Goal: Task Accomplishment & Management: Use online tool/utility

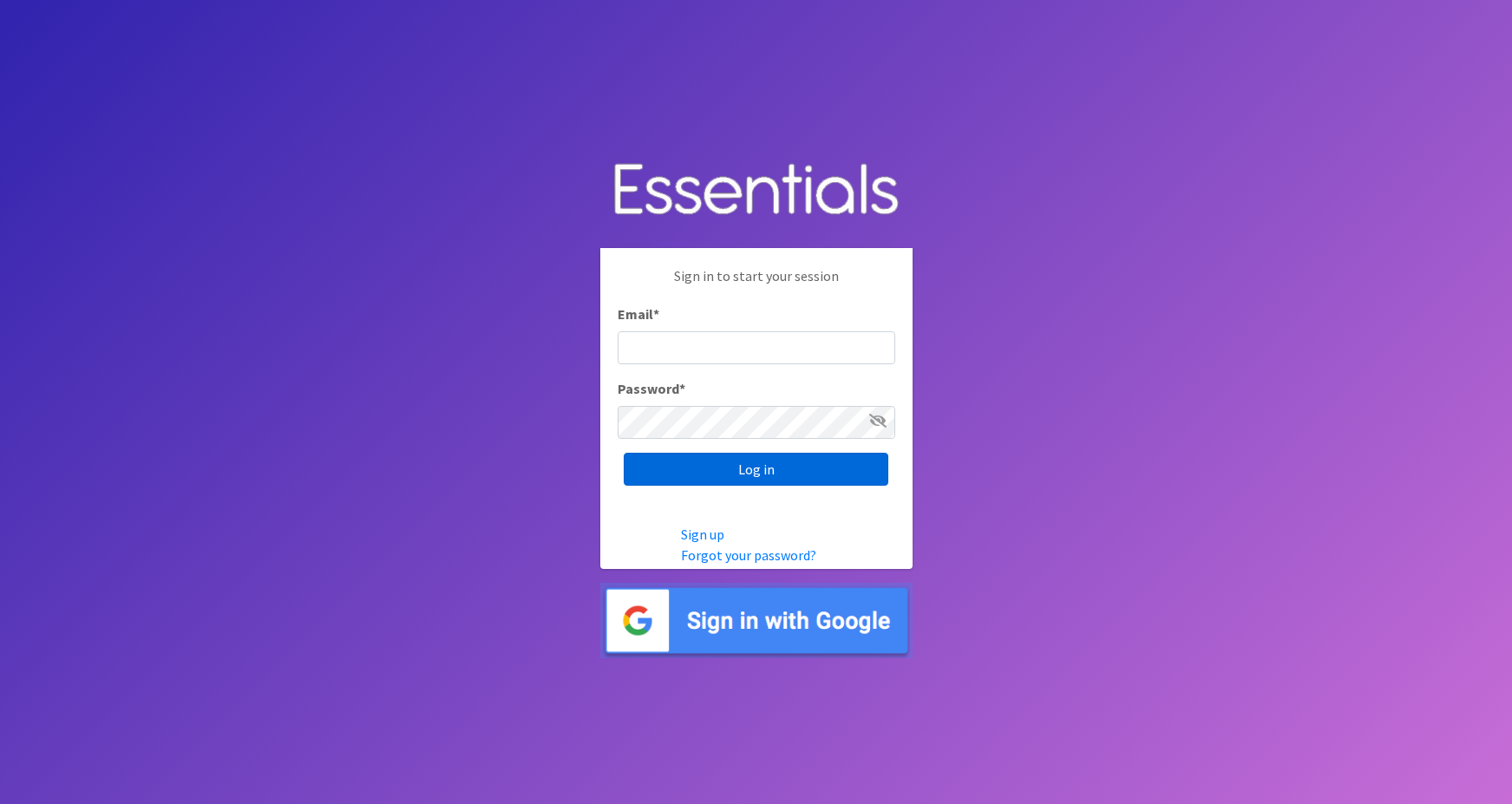
type input "maggie.schneemann@gmail.com"
click at [663, 475] on input "Log in" at bounding box center [756, 469] width 265 height 33
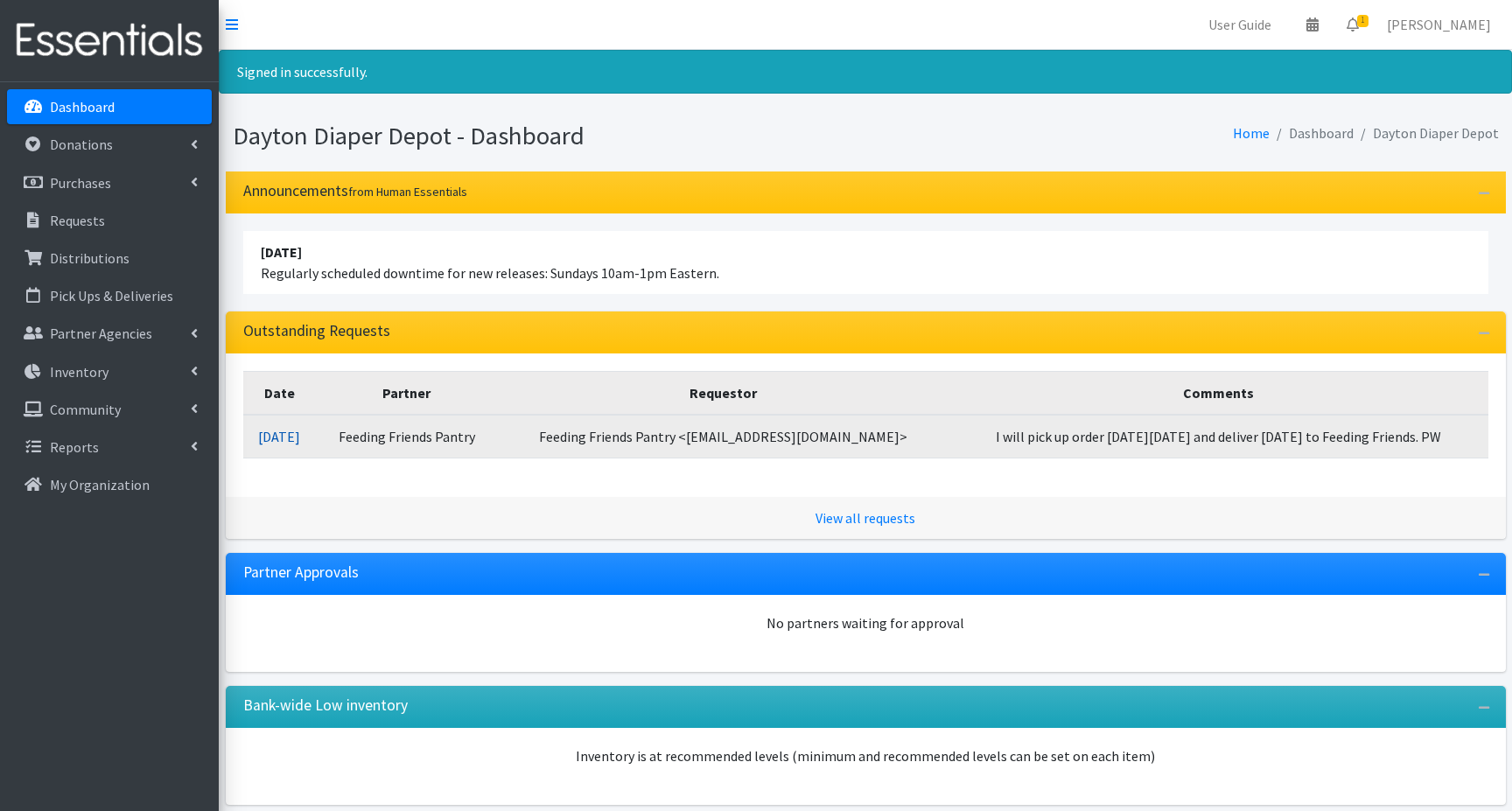
click at [281, 440] on link "10/13/2025" at bounding box center [279, 436] width 42 height 17
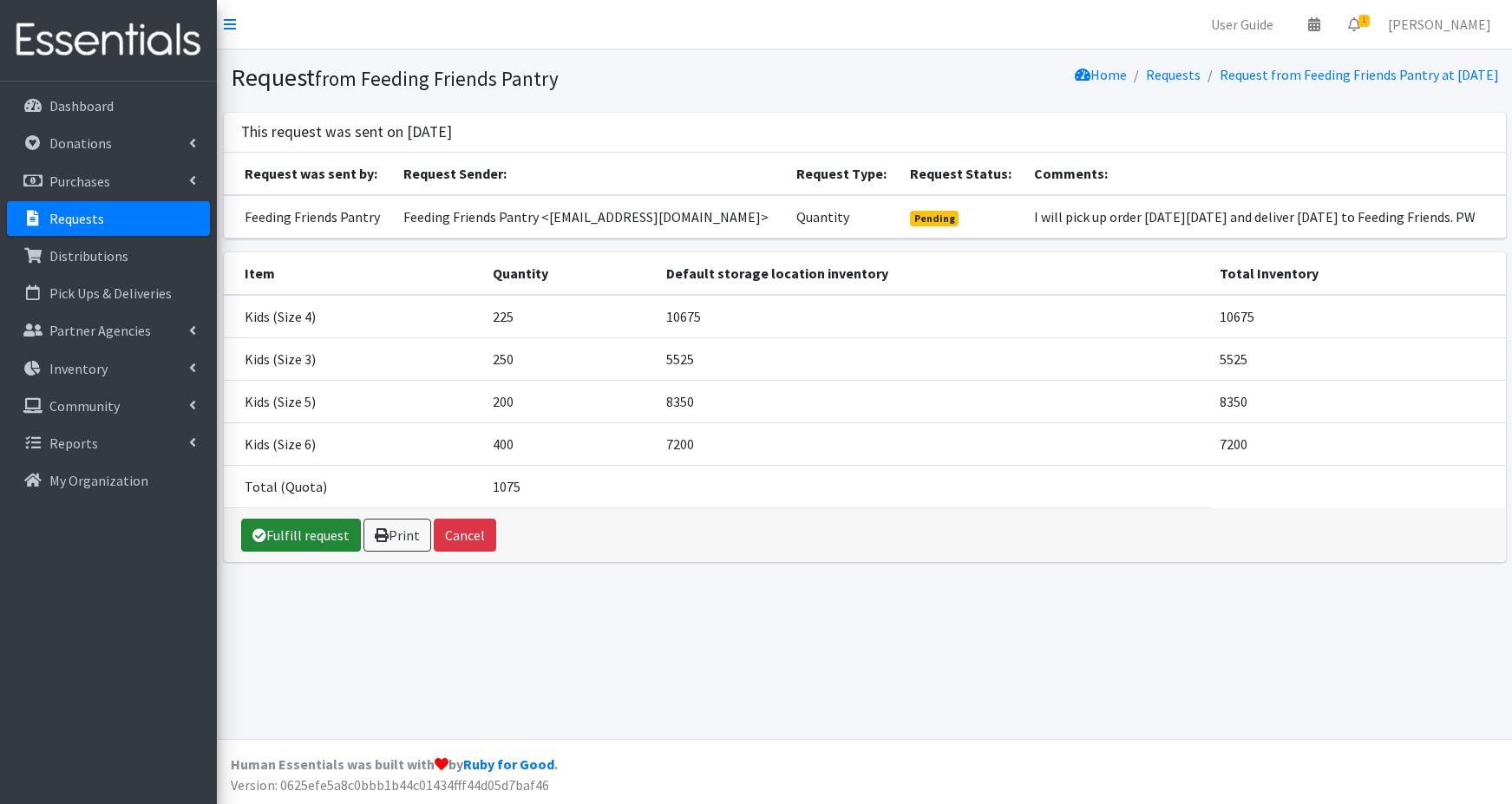
click at [296, 536] on link "Fulfill request" at bounding box center [301, 535] width 120 height 33
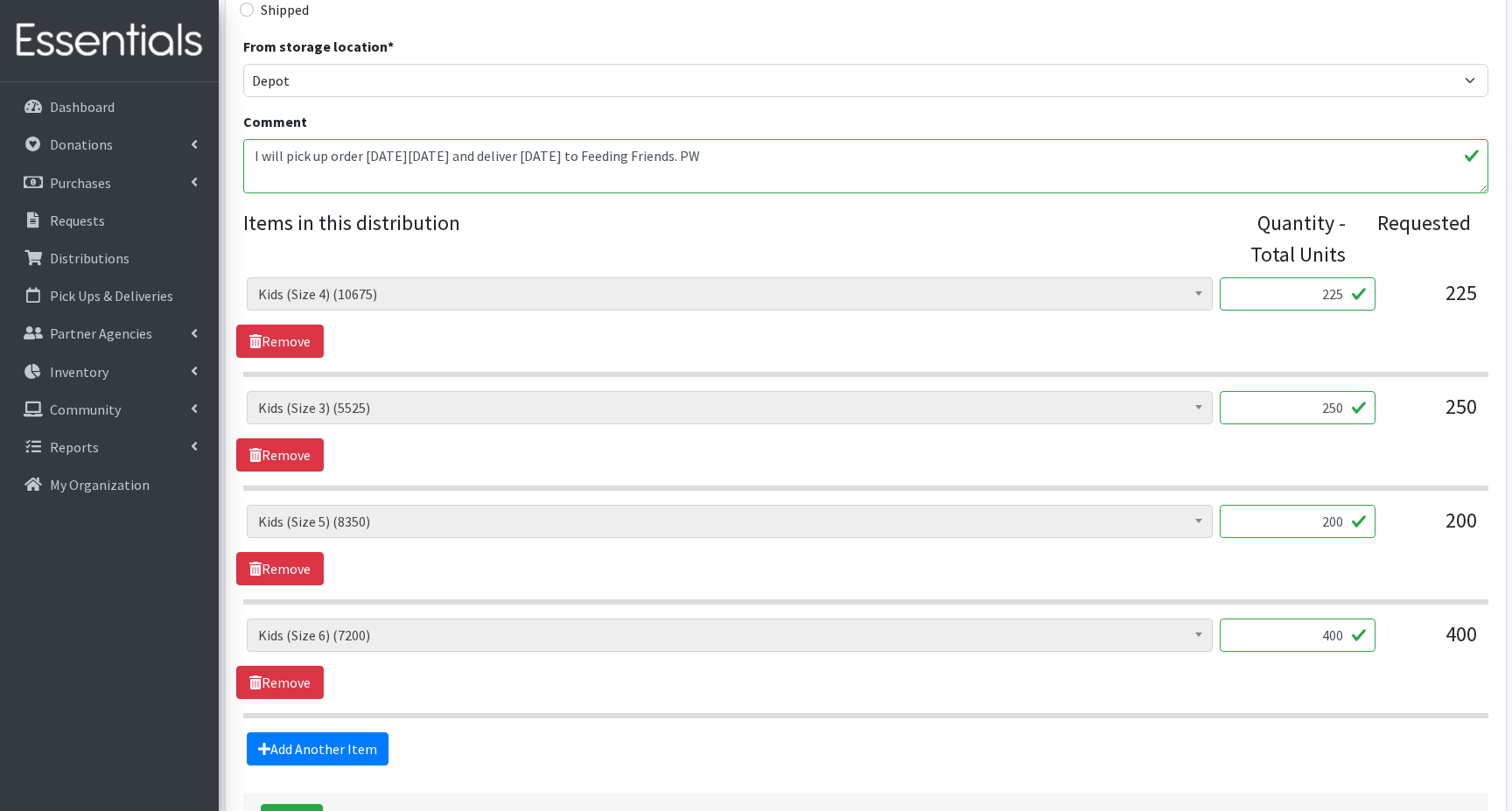
scroll to position [672, 0]
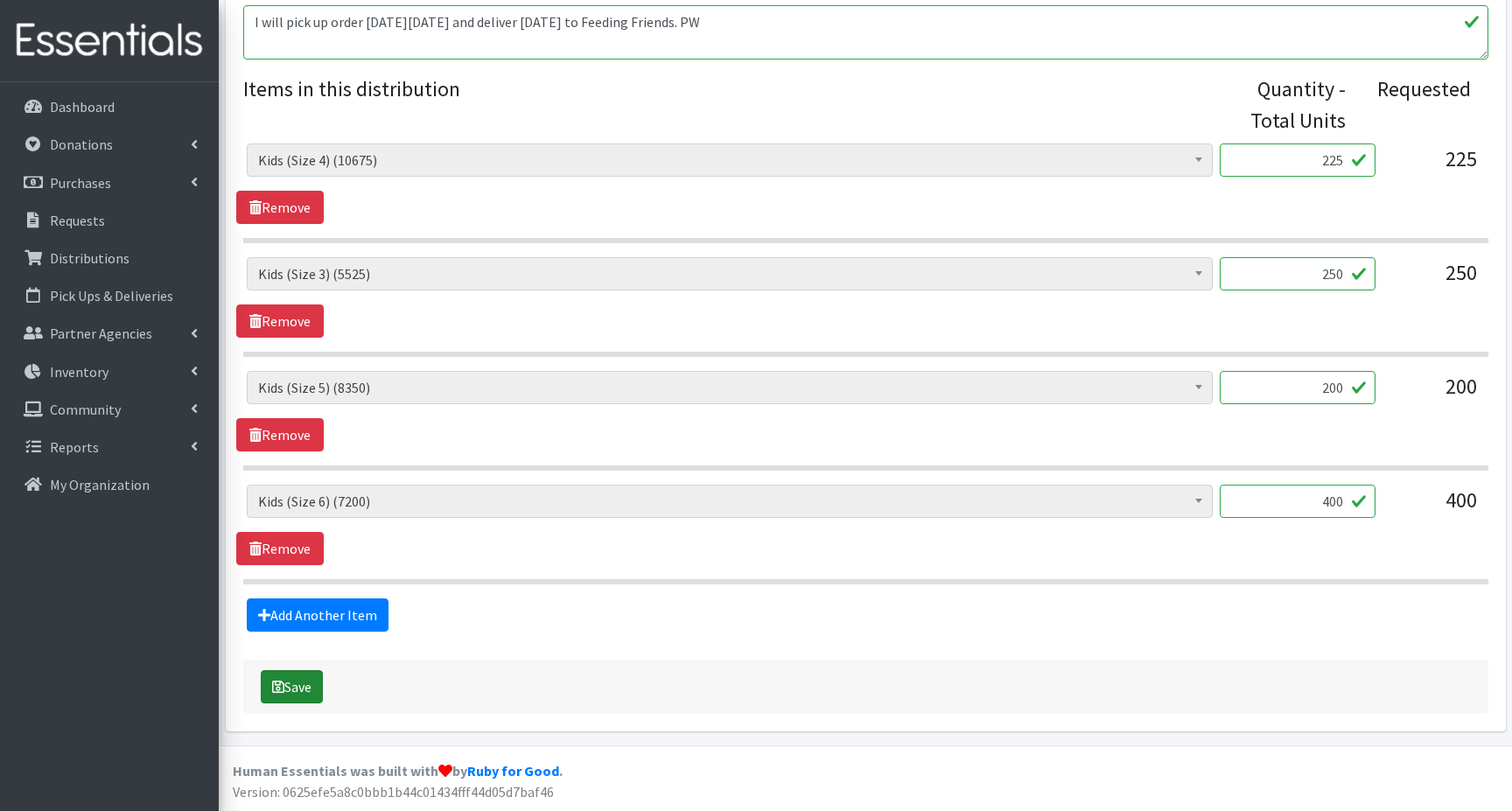
click at [291, 694] on button "Save" at bounding box center [291, 686] width 62 height 33
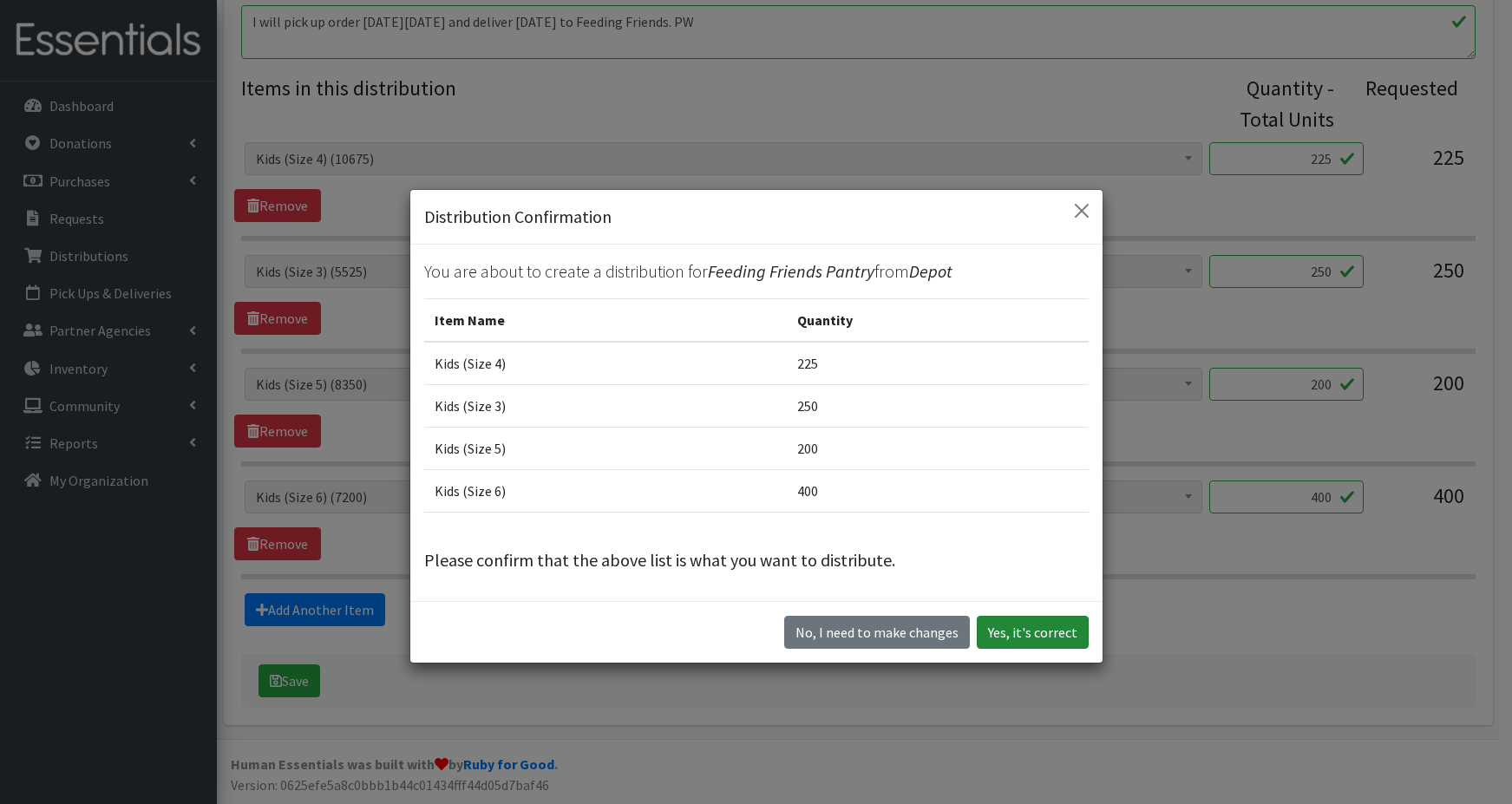
click at [1027, 627] on button "Yes, it's correct" at bounding box center [1033, 632] width 112 height 33
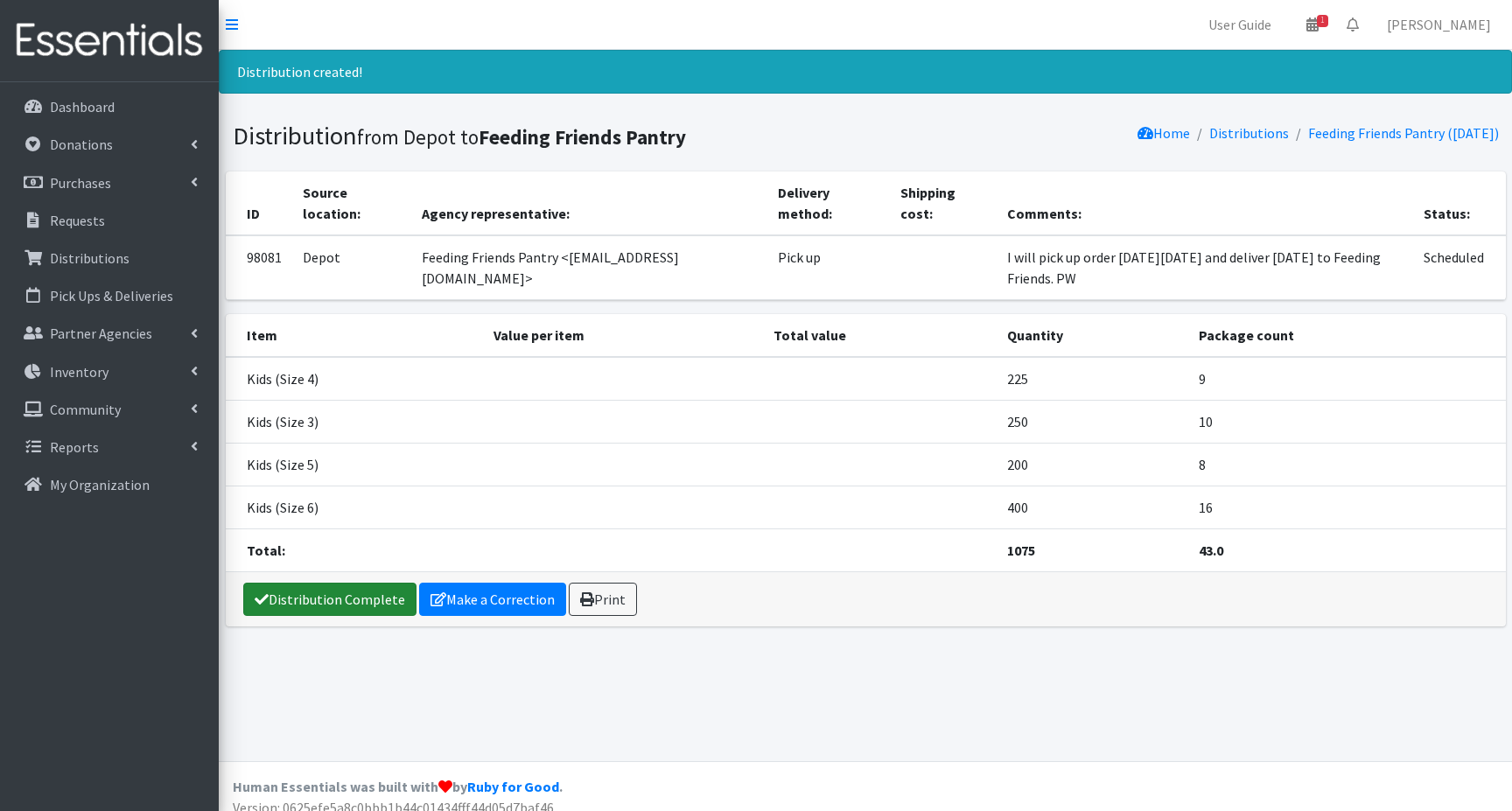
click at [325, 598] on link "Distribution Complete" at bounding box center [330, 599] width 174 height 33
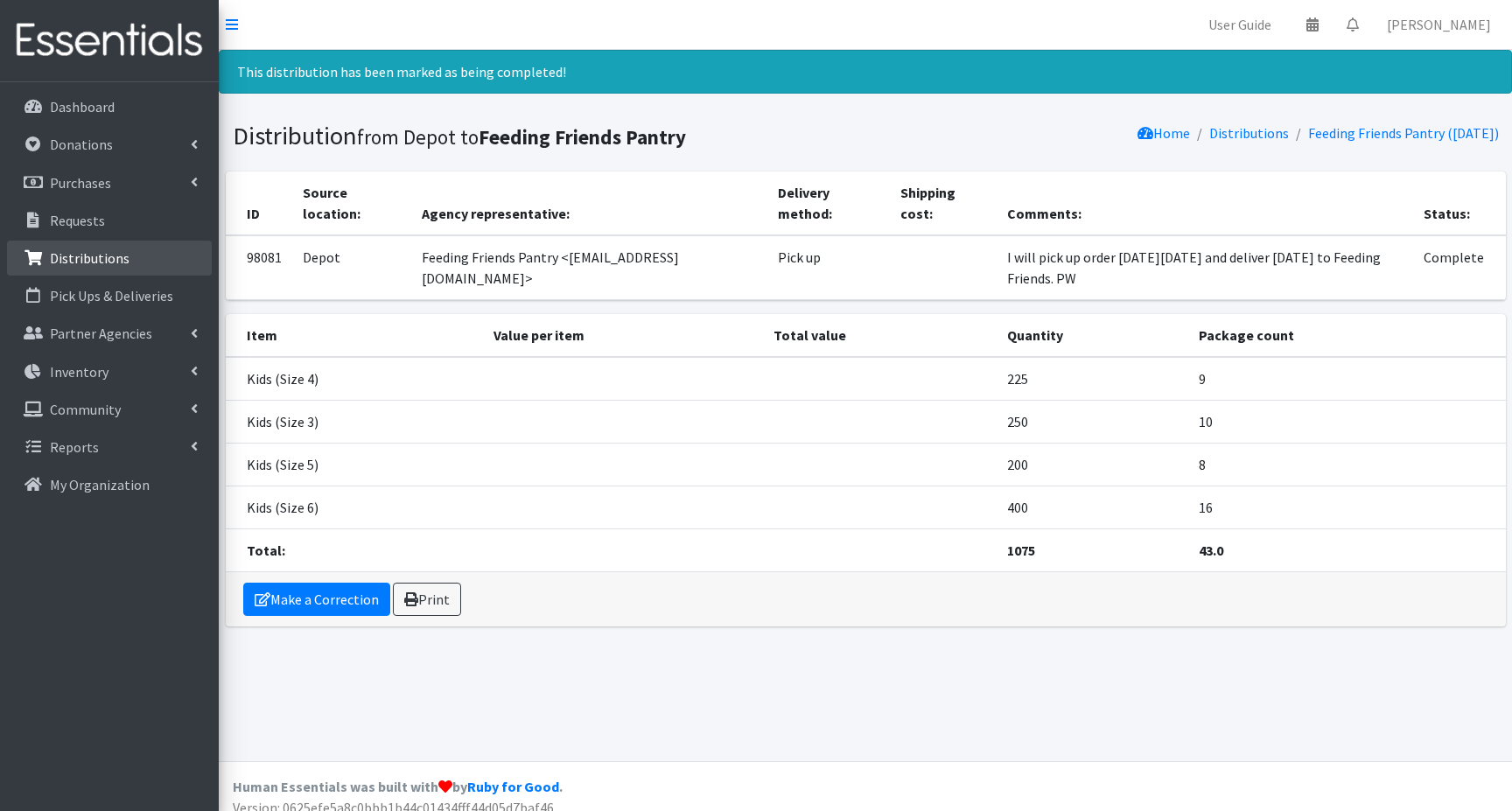
click at [80, 259] on p "Distributions" at bounding box center [90, 258] width 79 height 17
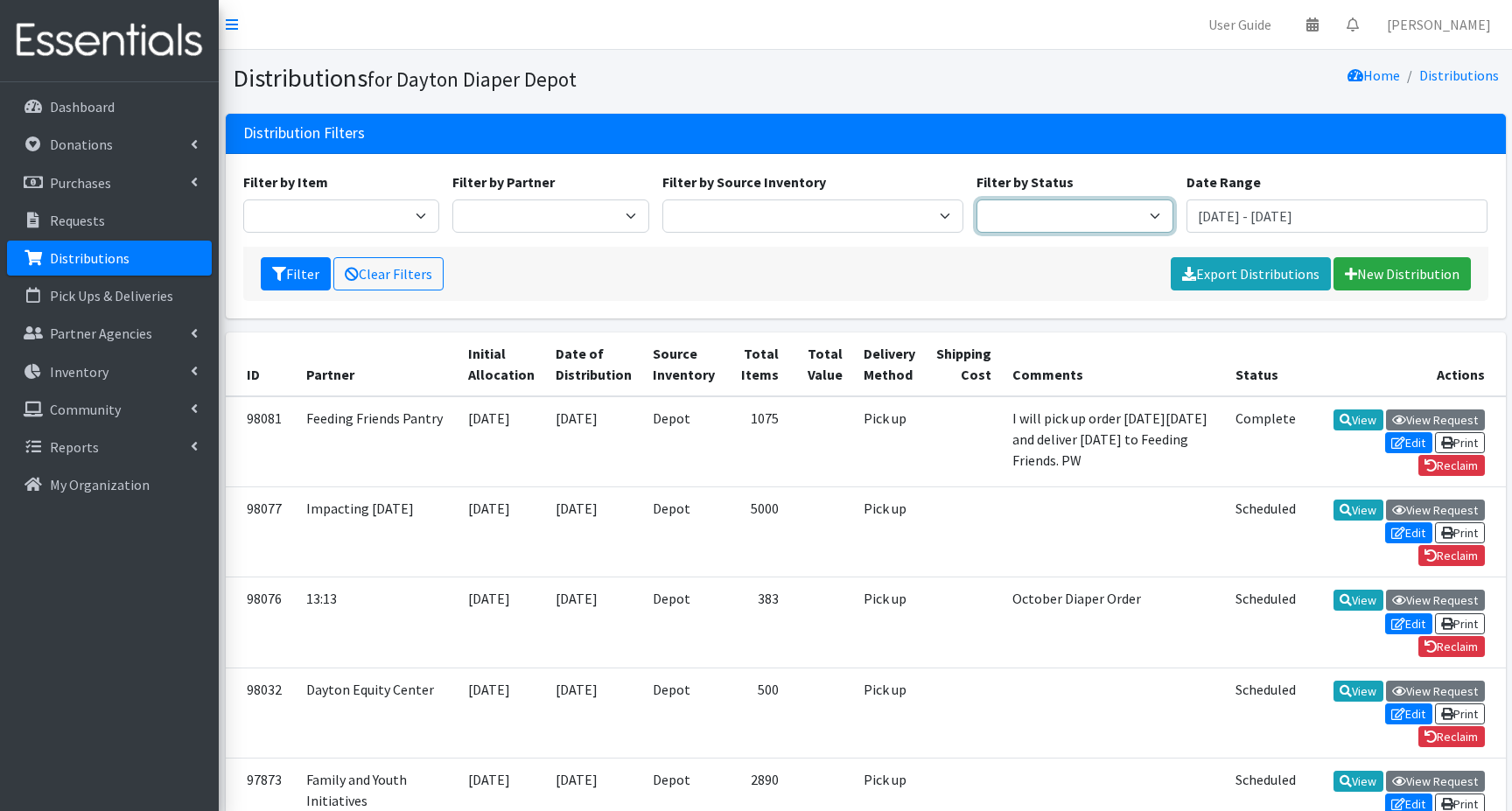
click at [1134, 208] on select "Scheduled Complete" at bounding box center [1074, 216] width 196 height 33
select select "5"
click at [977, 199] on select "Scheduled Complete" at bounding box center [1074, 216] width 196 height 33
click at [299, 279] on button "Filter" at bounding box center [295, 274] width 70 height 33
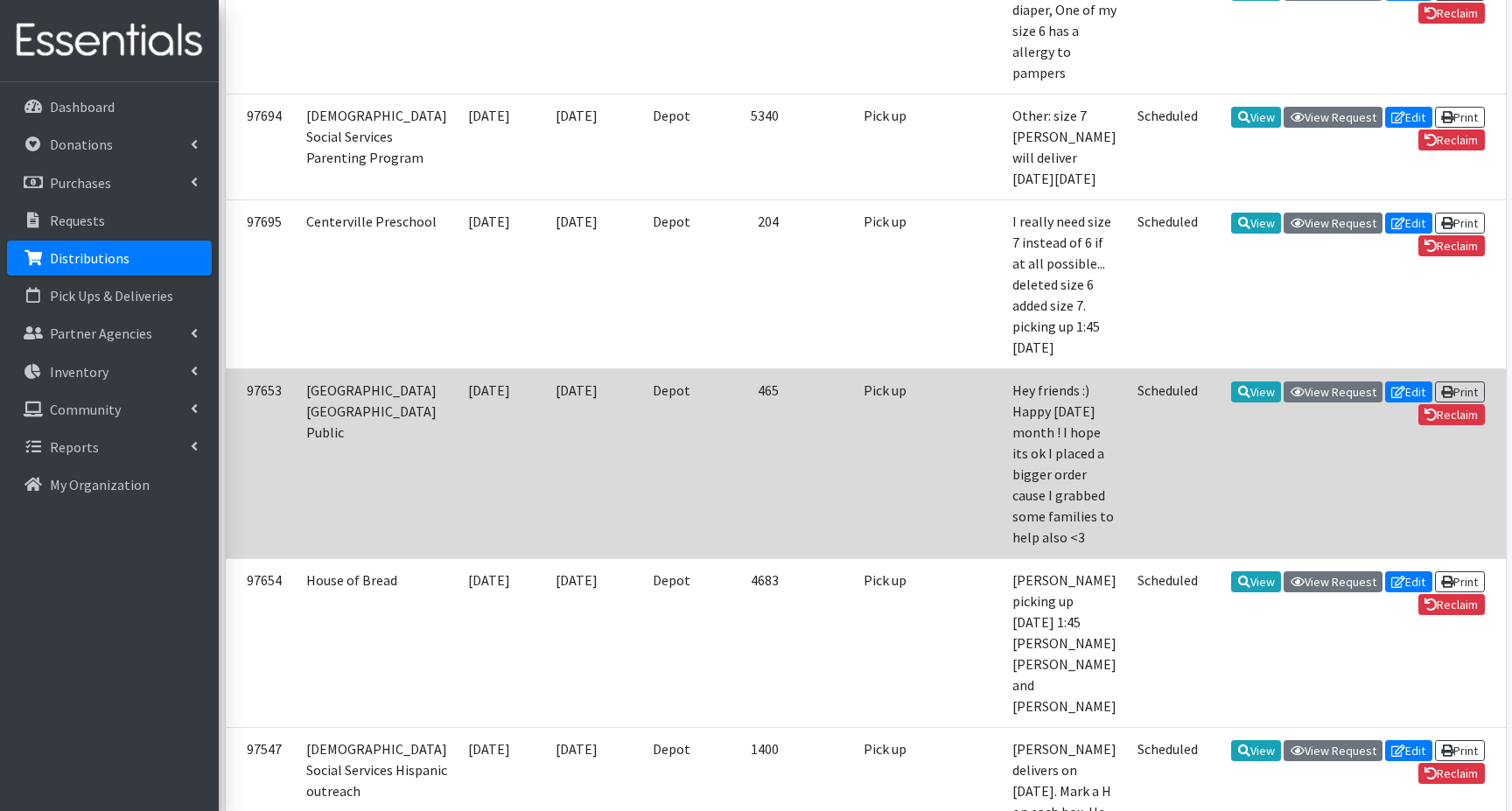
scroll to position [787, 0]
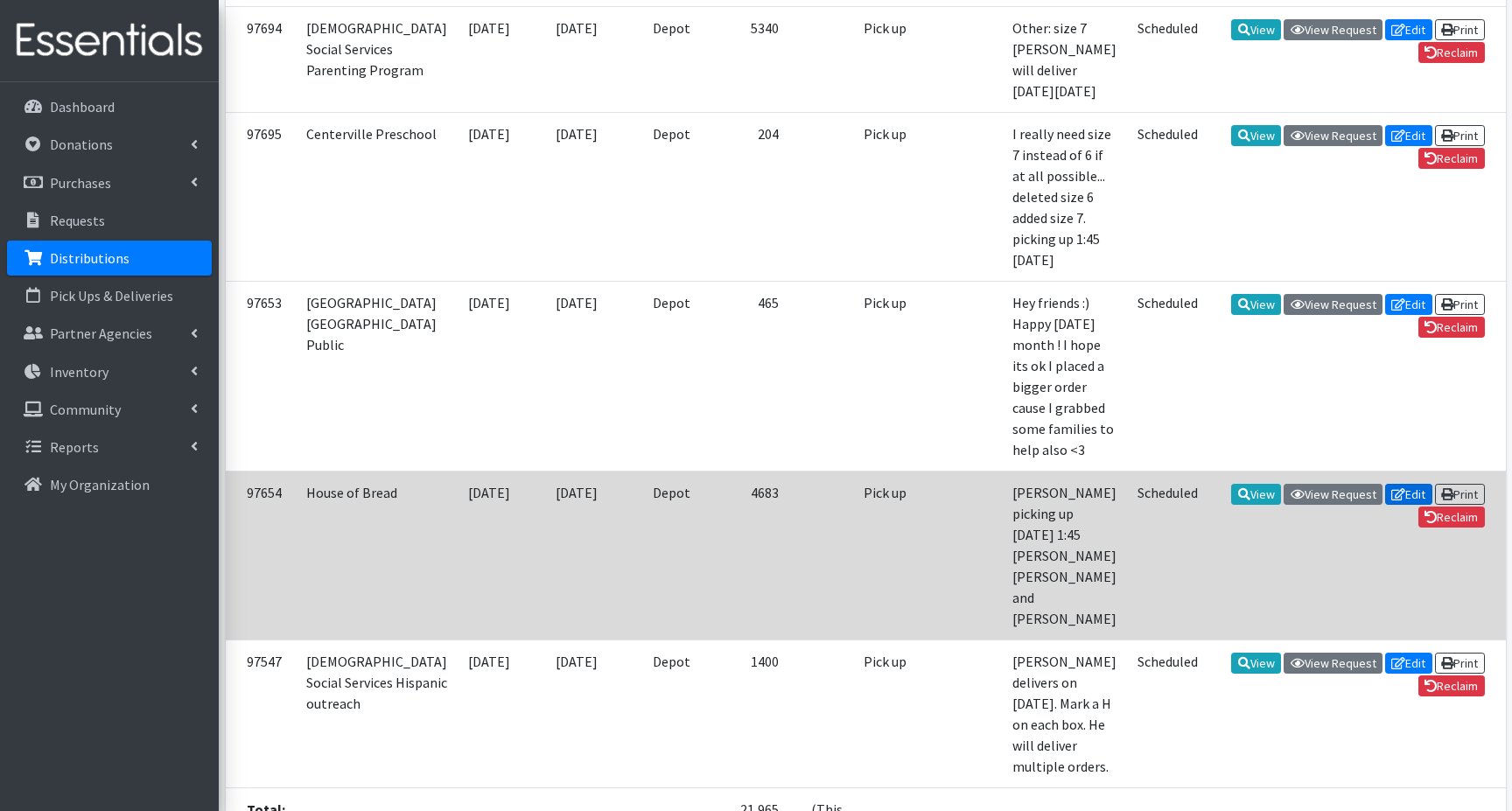
click at [1408, 487] on link "Edit" at bounding box center [1409, 494] width 48 height 21
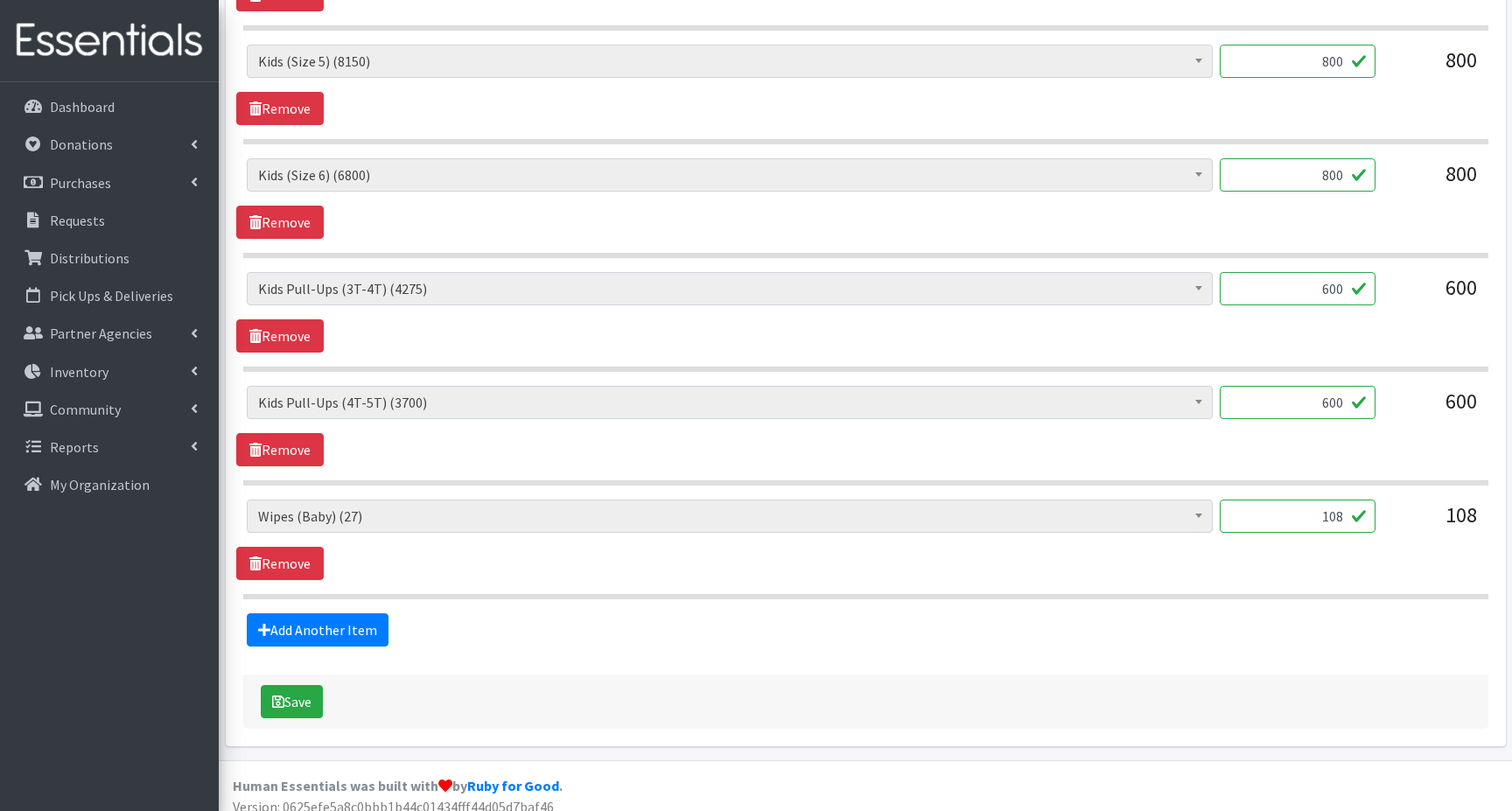
scroll to position [1127, 0]
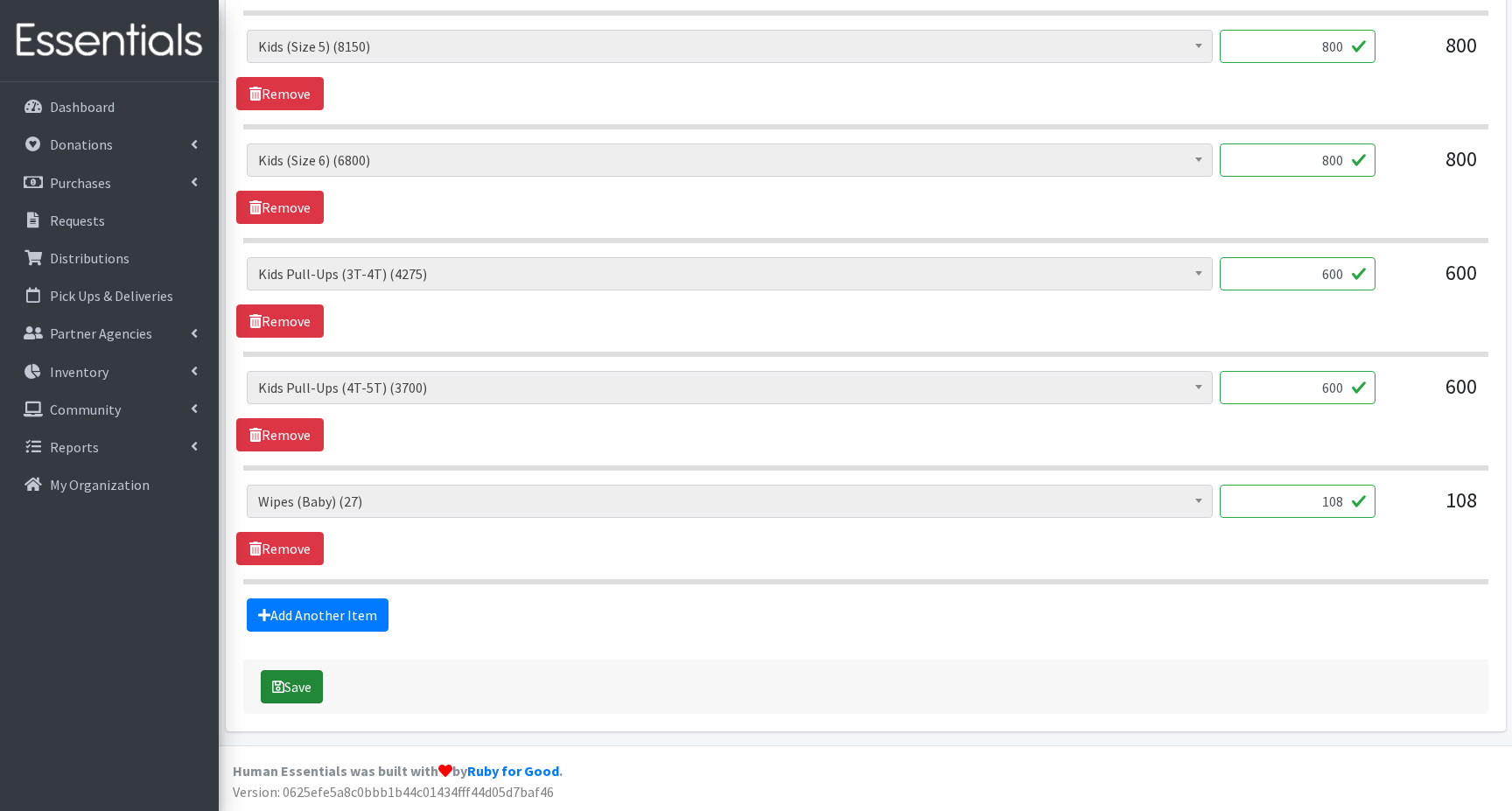
click at [285, 682] on button "Save" at bounding box center [291, 686] width 62 height 33
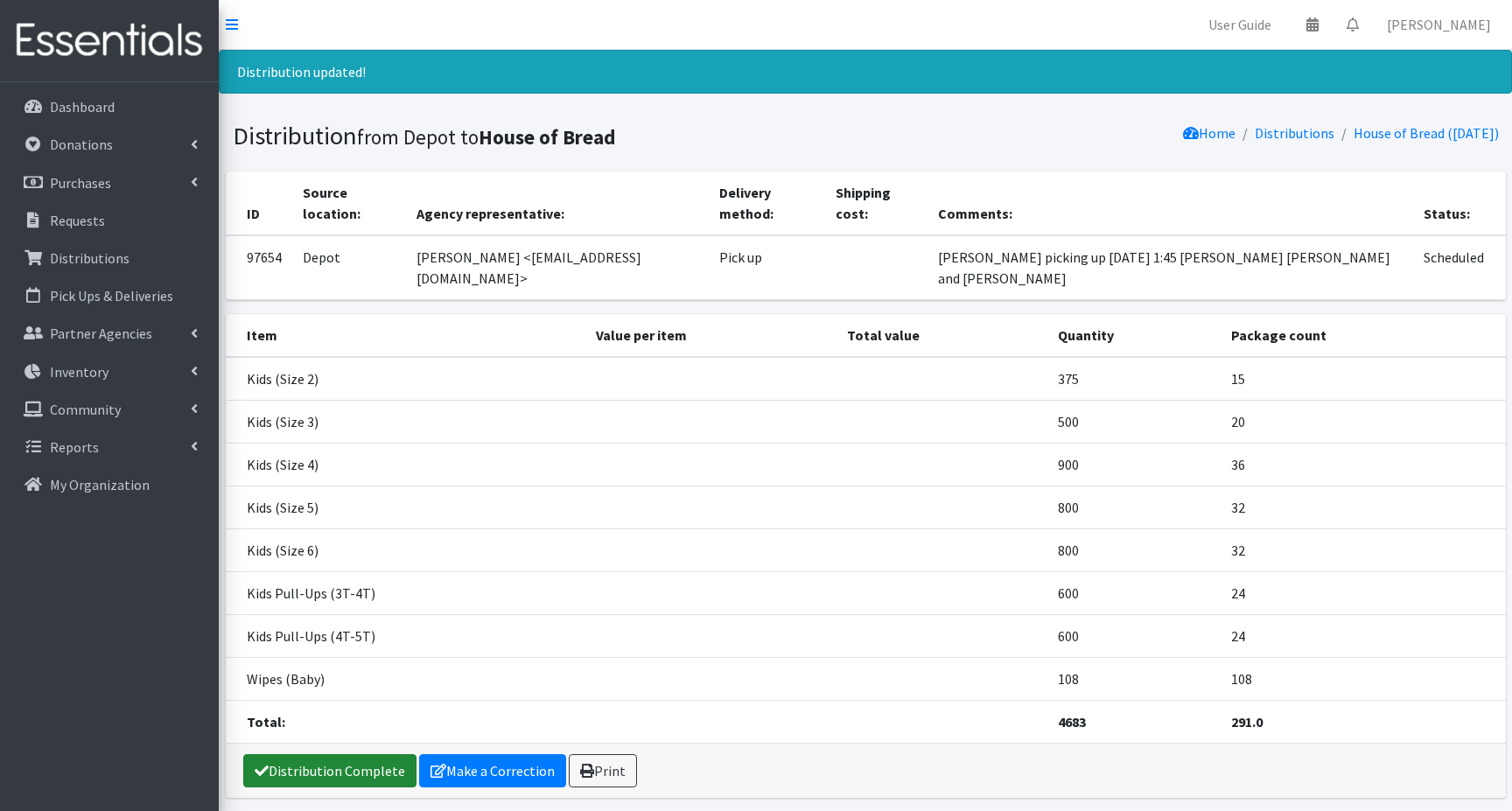
click at [323, 753] on link "Distribution Complete" at bounding box center [330, 770] width 174 height 33
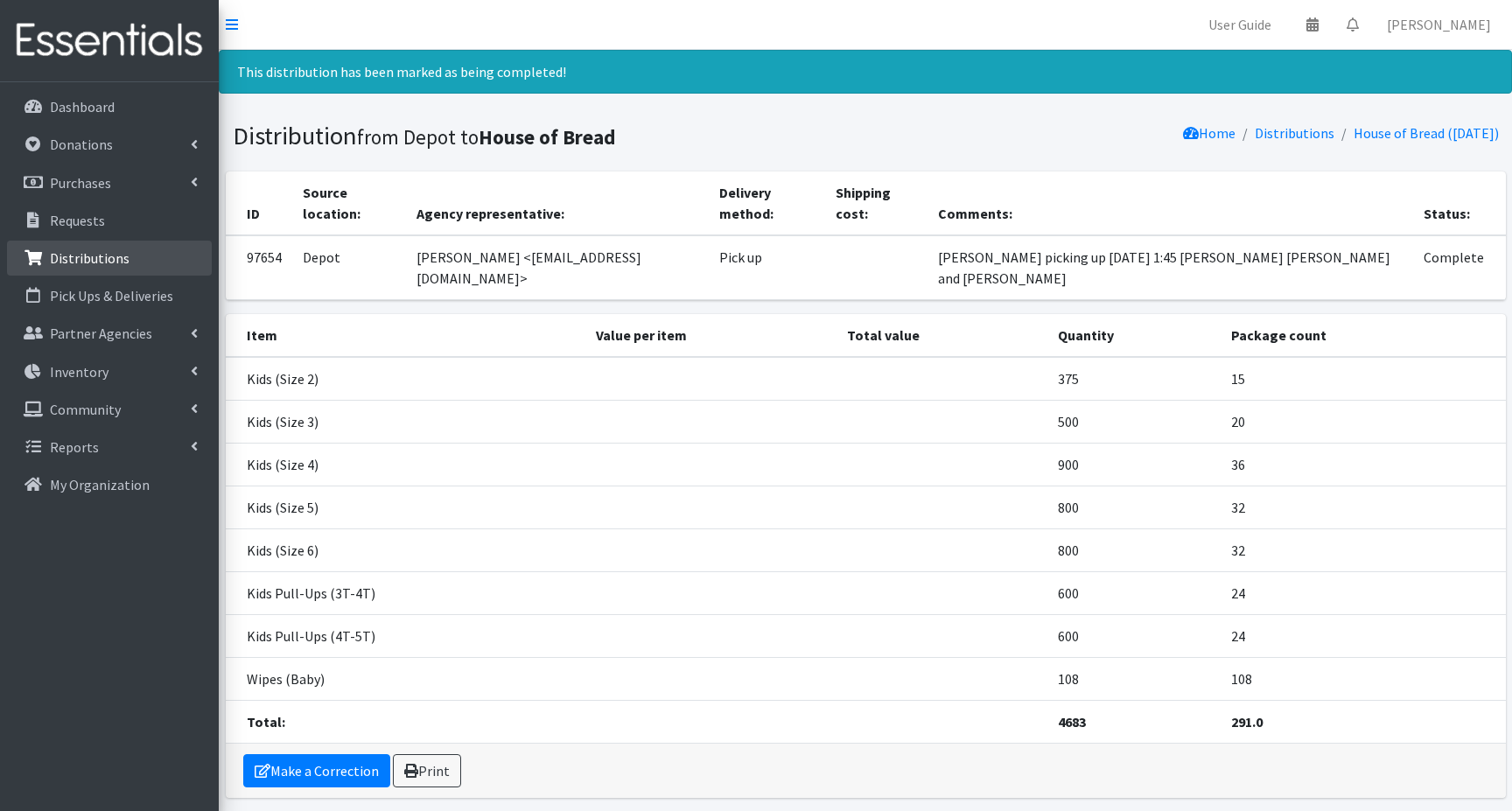
click at [109, 253] on p "Distributions" at bounding box center [90, 258] width 79 height 17
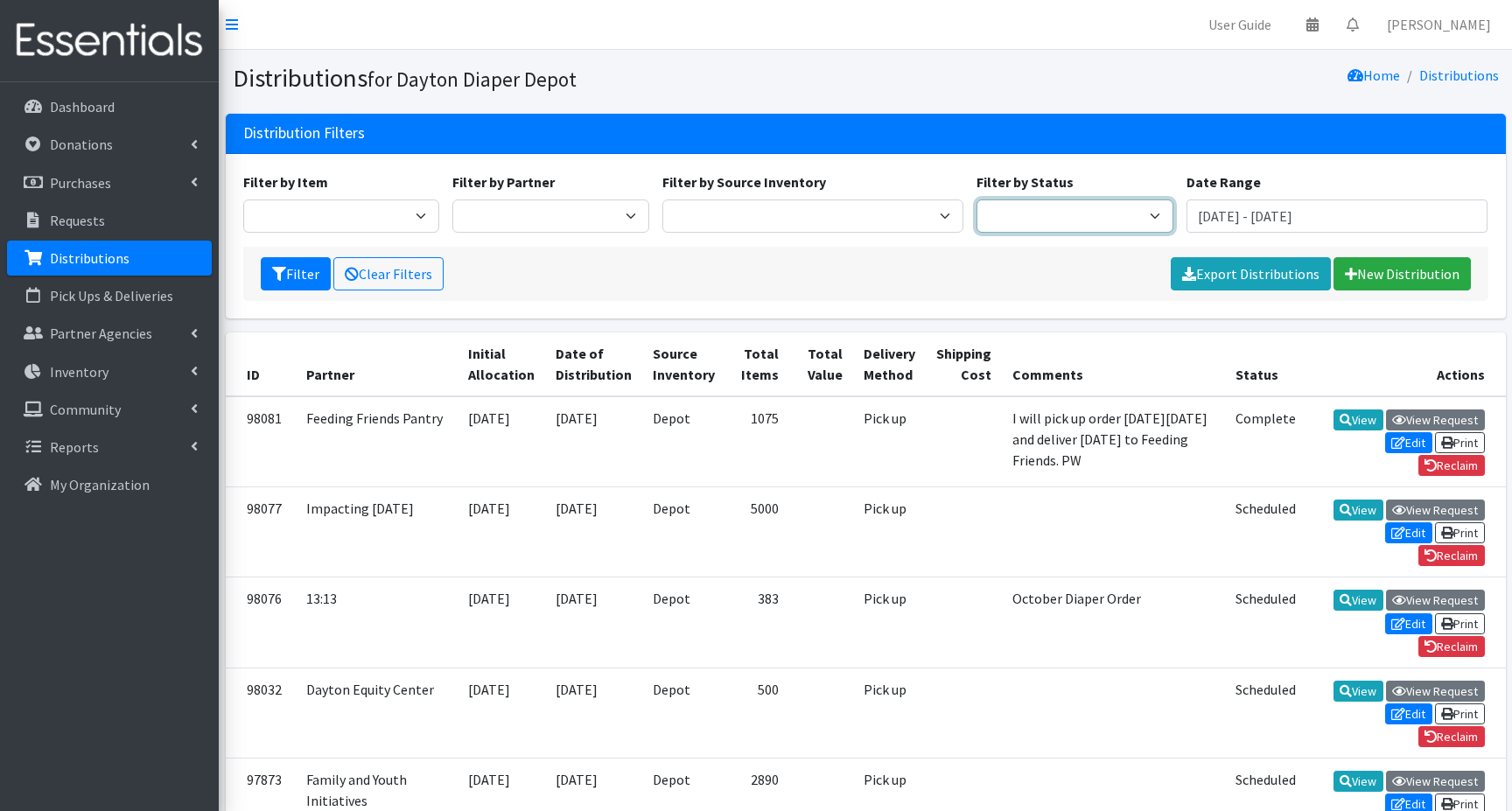
drag, startPoint x: 1157, startPoint y: 214, endPoint x: 1138, endPoint y: 212, distance: 19.1
click at [1156, 213] on select "Scheduled Complete" at bounding box center [1074, 216] width 196 height 33
select select "5"
click at [977, 199] on select "Scheduled Complete" at bounding box center [1074, 216] width 196 height 33
click at [291, 272] on button "Filter" at bounding box center [295, 274] width 70 height 33
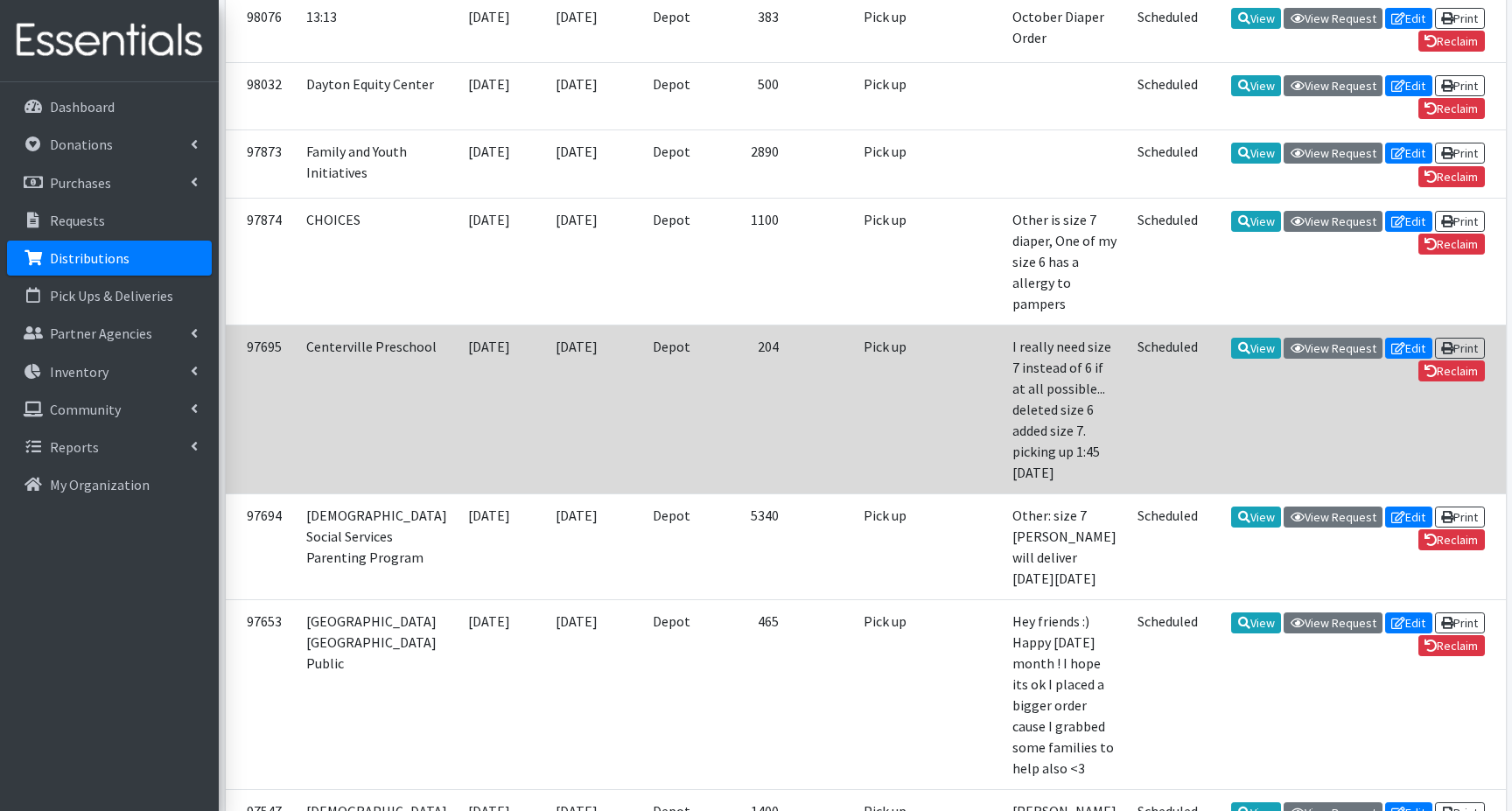
scroll to position [381, 0]
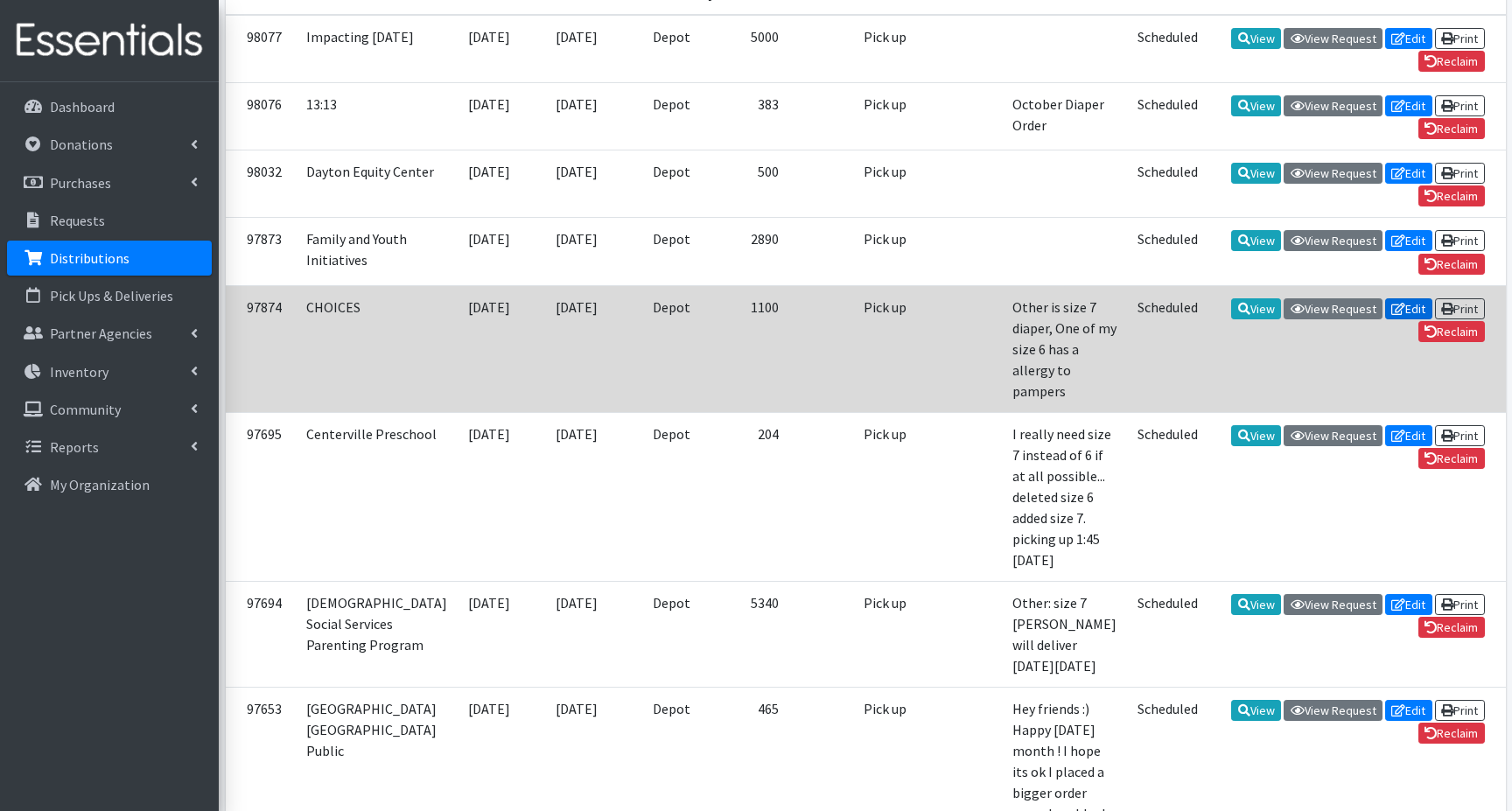
click at [1396, 315] on icon at bounding box center [1398, 308] width 14 height 12
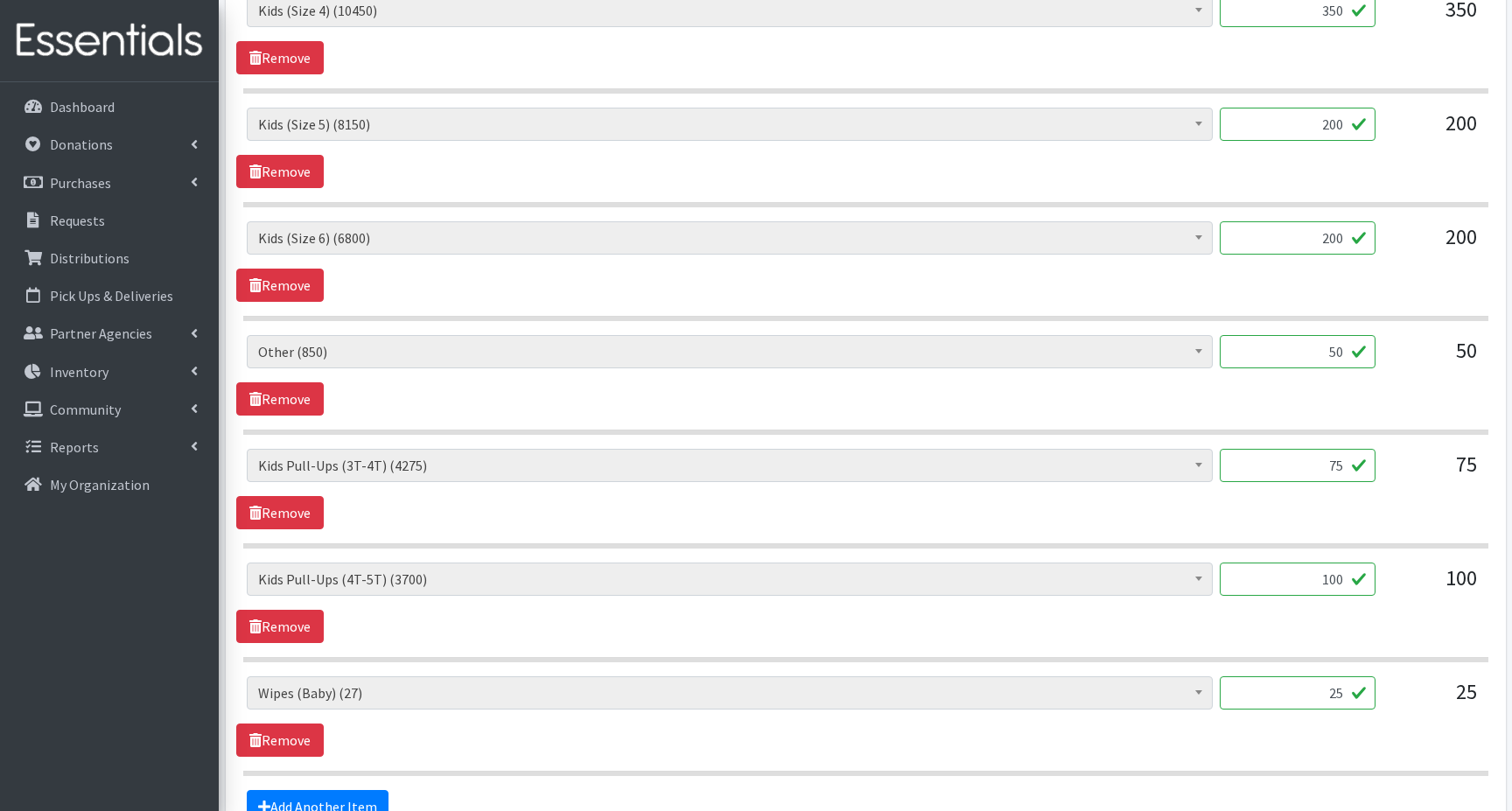
scroll to position [1241, 0]
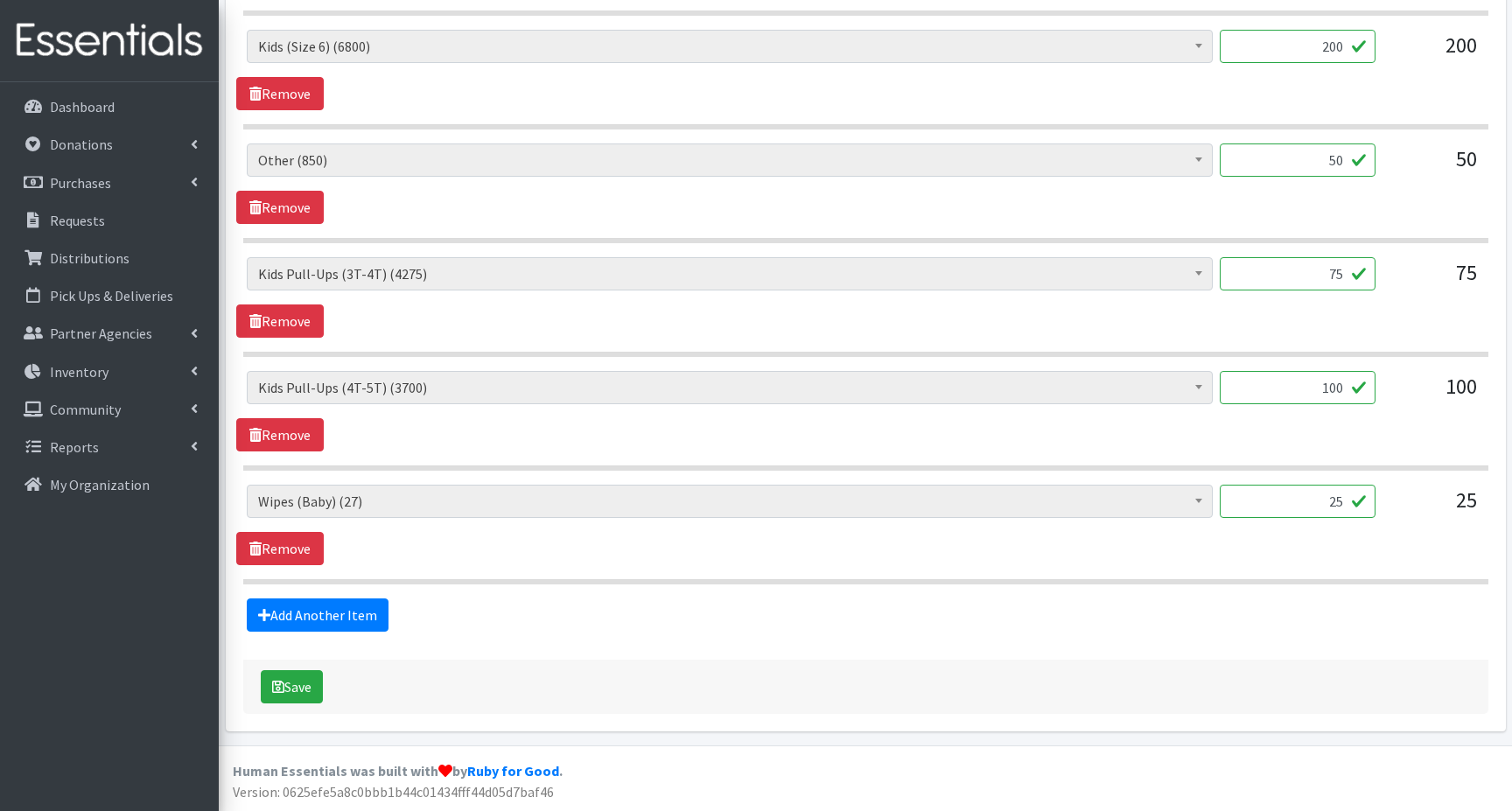
click at [1315, 499] on input "25" at bounding box center [1297, 500] width 155 height 33
type input "5"
type input "18"
click at [296, 689] on button "Save" at bounding box center [291, 686] width 62 height 33
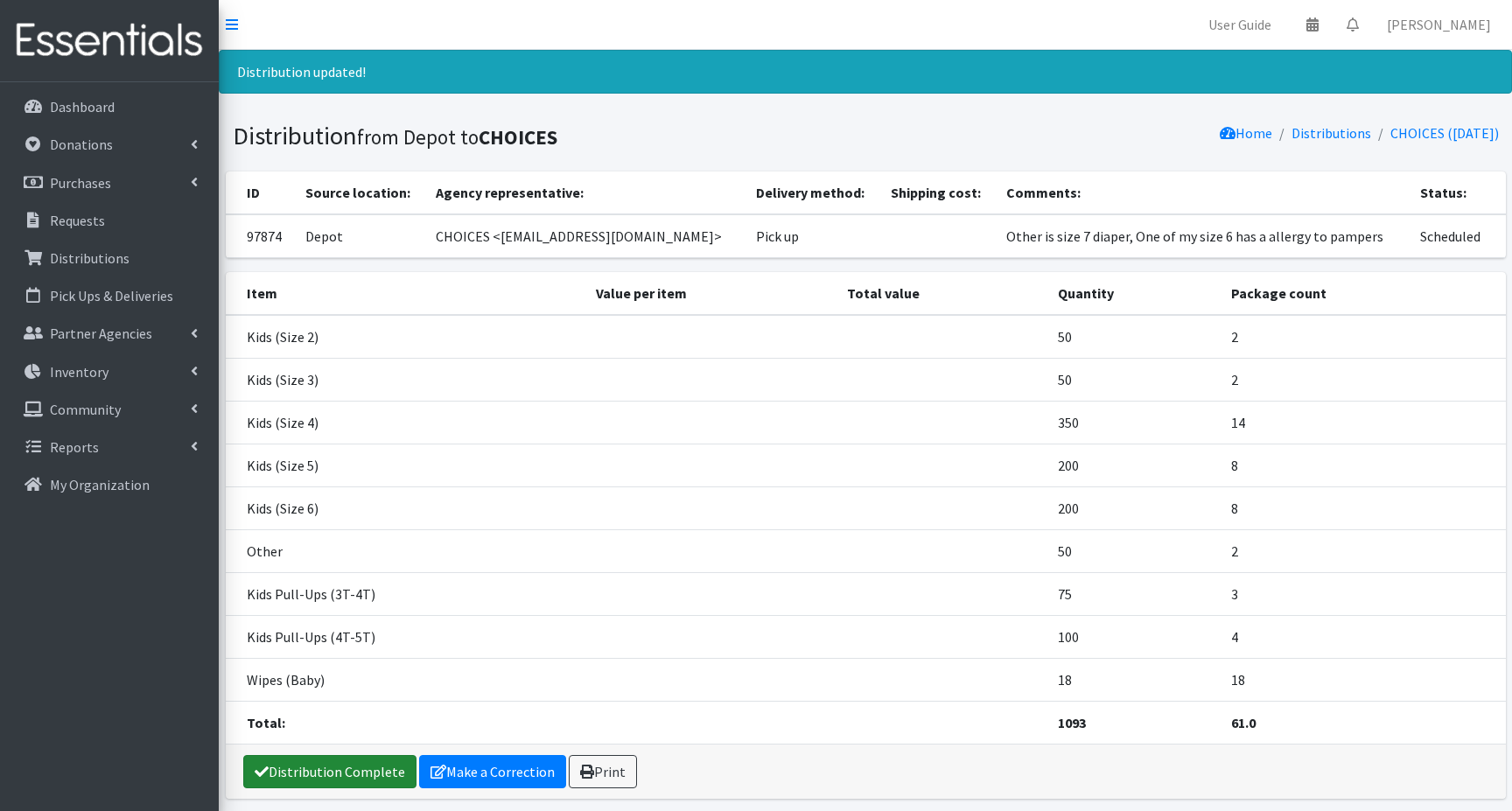
click at [331, 770] on link "Distribution Complete" at bounding box center [330, 771] width 174 height 33
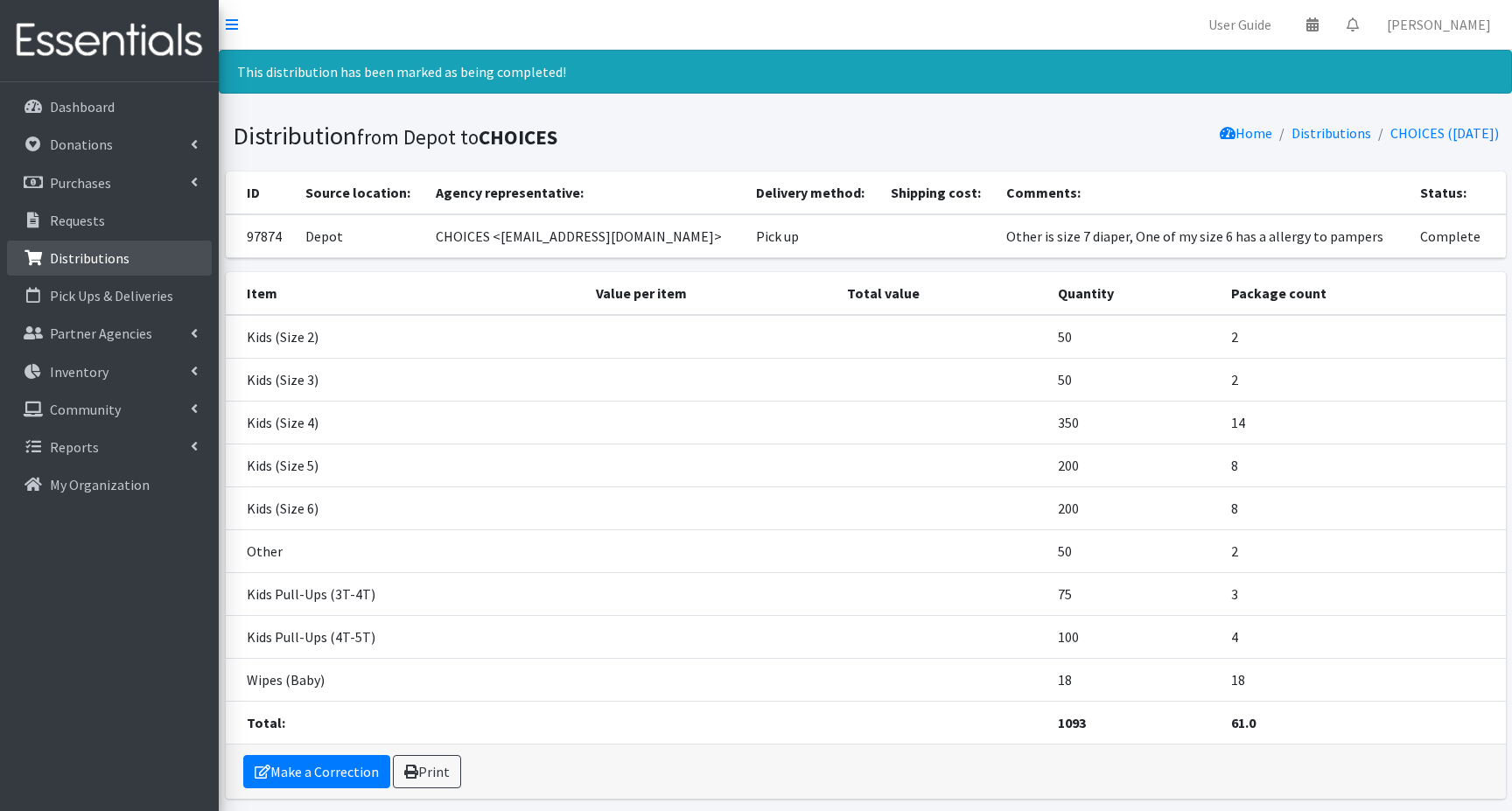
click at [102, 254] on p "Distributions" at bounding box center [90, 258] width 79 height 17
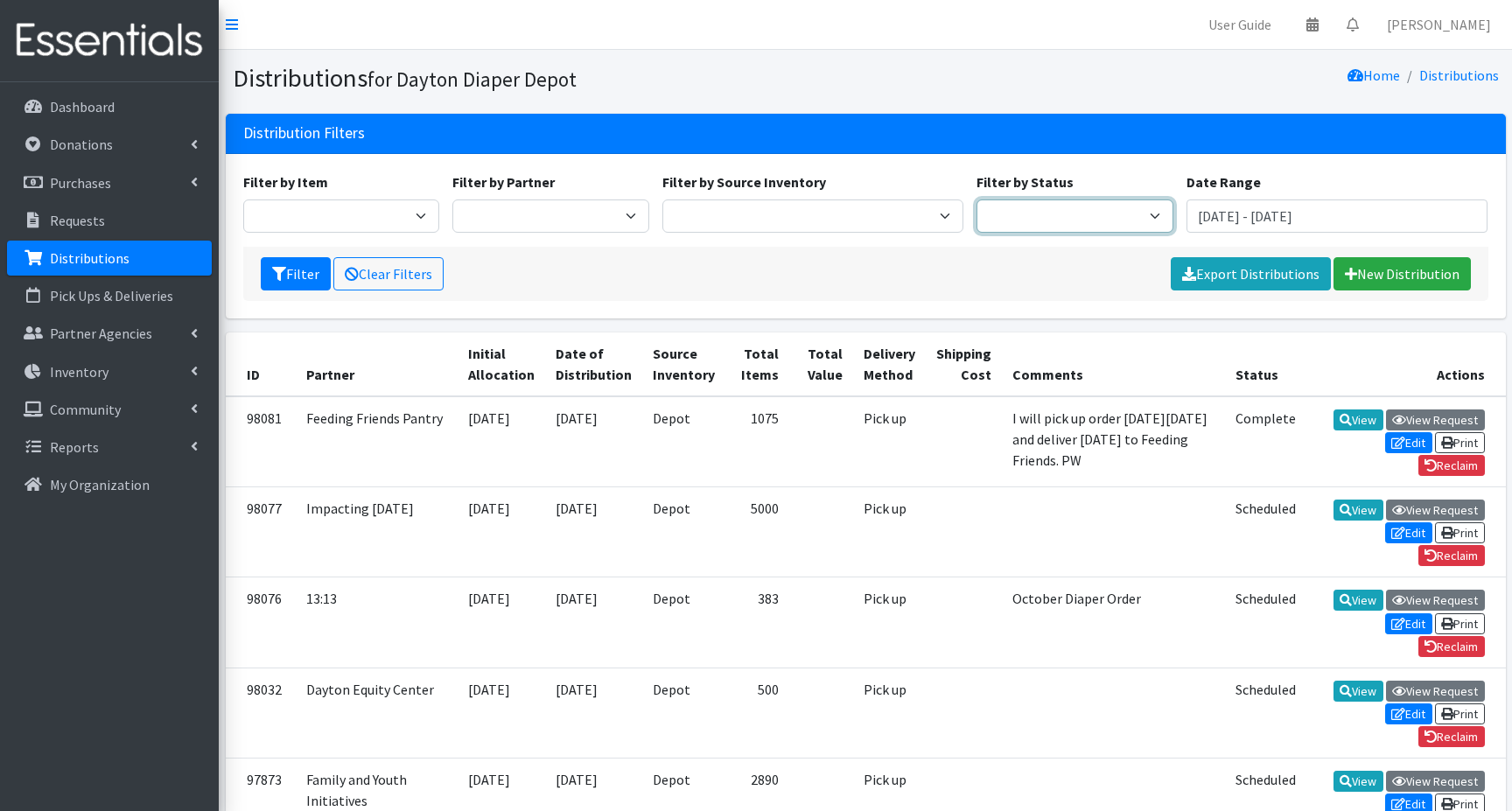
click at [1137, 216] on select "Scheduled Complete" at bounding box center [1074, 216] width 196 height 33
select select "5"
click at [977, 199] on select "Scheduled Complete" at bounding box center [1074, 216] width 196 height 33
click at [288, 279] on button "Filter" at bounding box center [295, 274] width 70 height 33
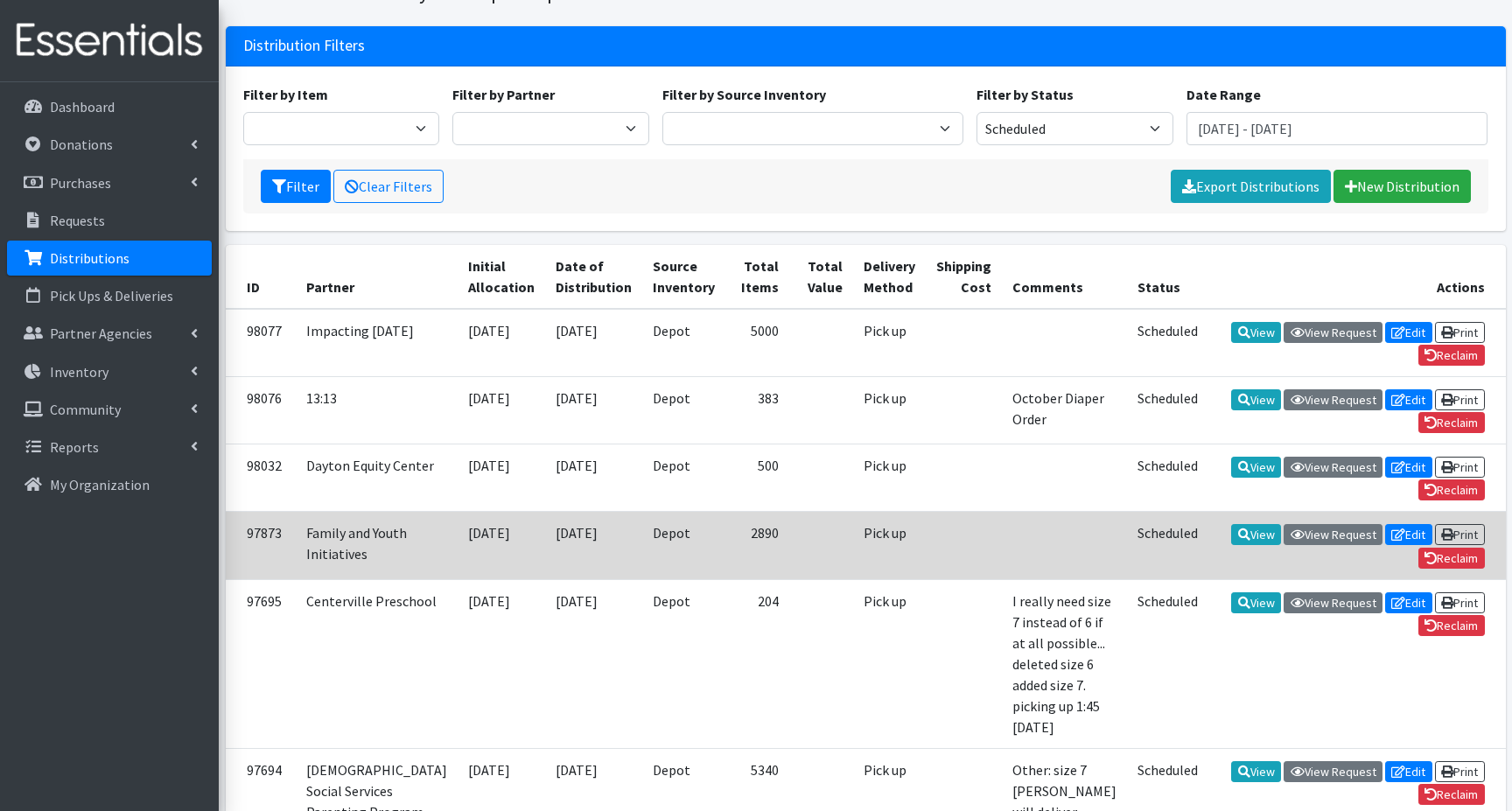
scroll to position [175, 0]
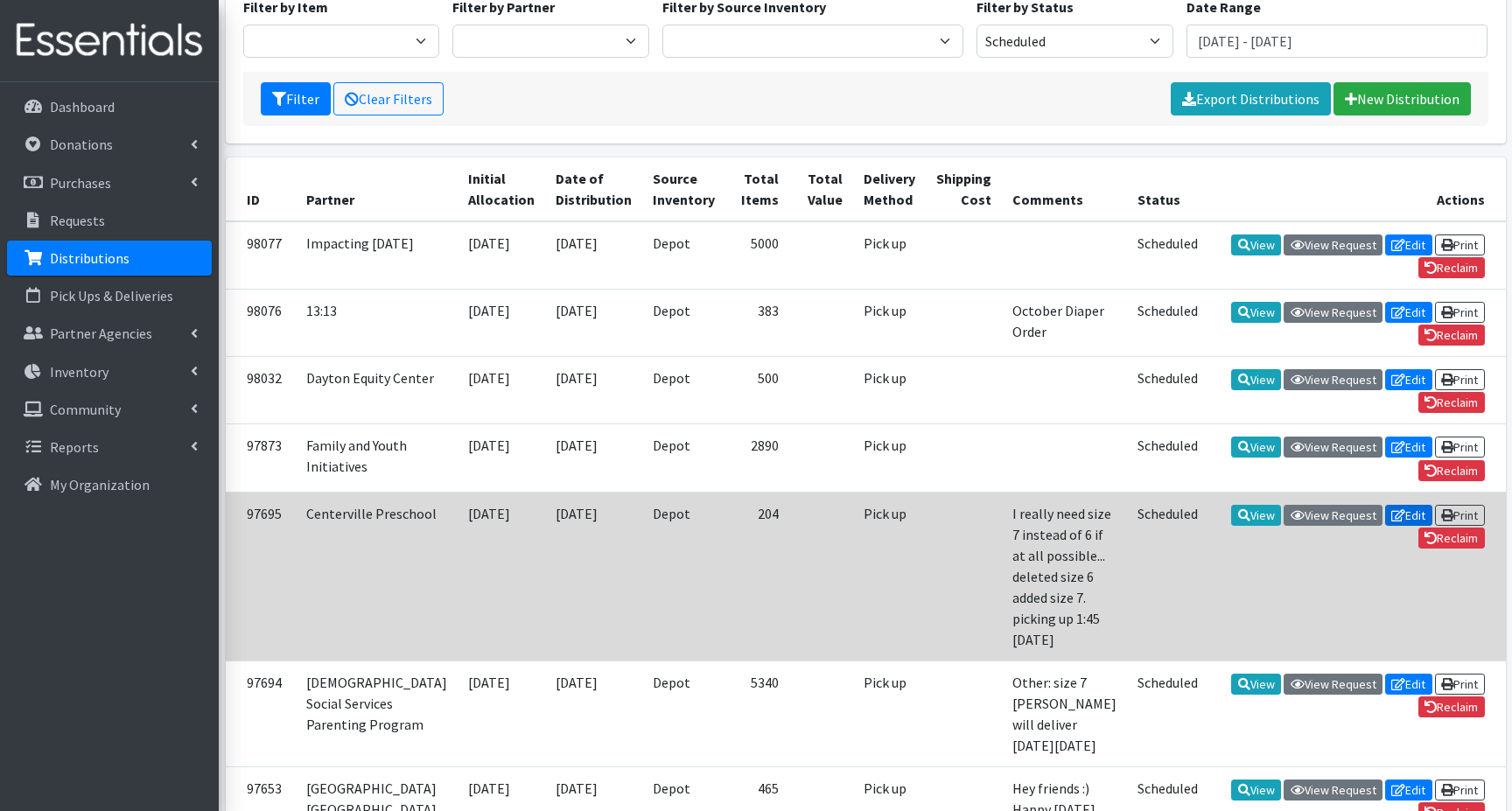
click at [1412, 525] on link "Edit" at bounding box center [1409, 515] width 48 height 21
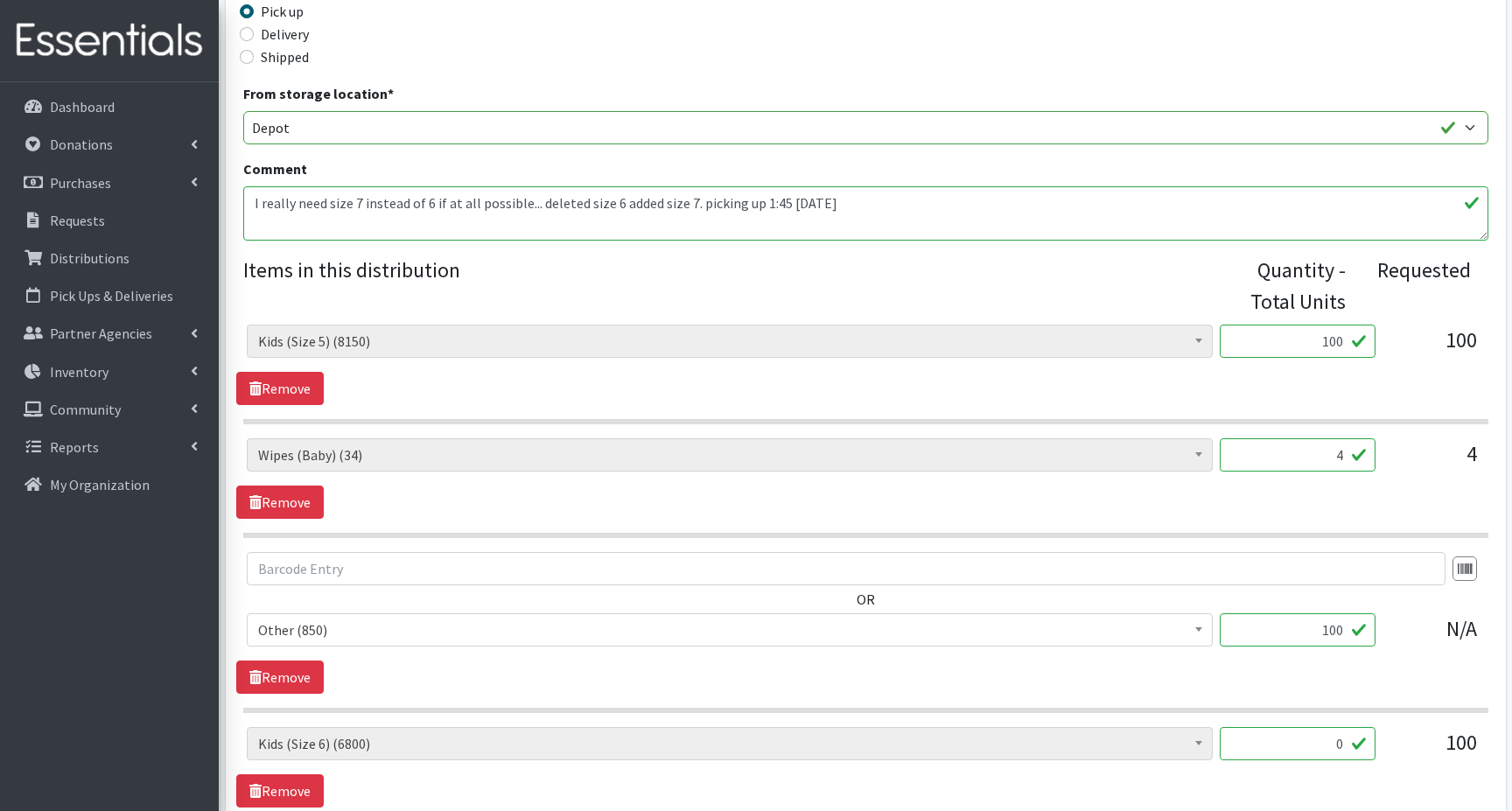
scroll to position [471, 0]
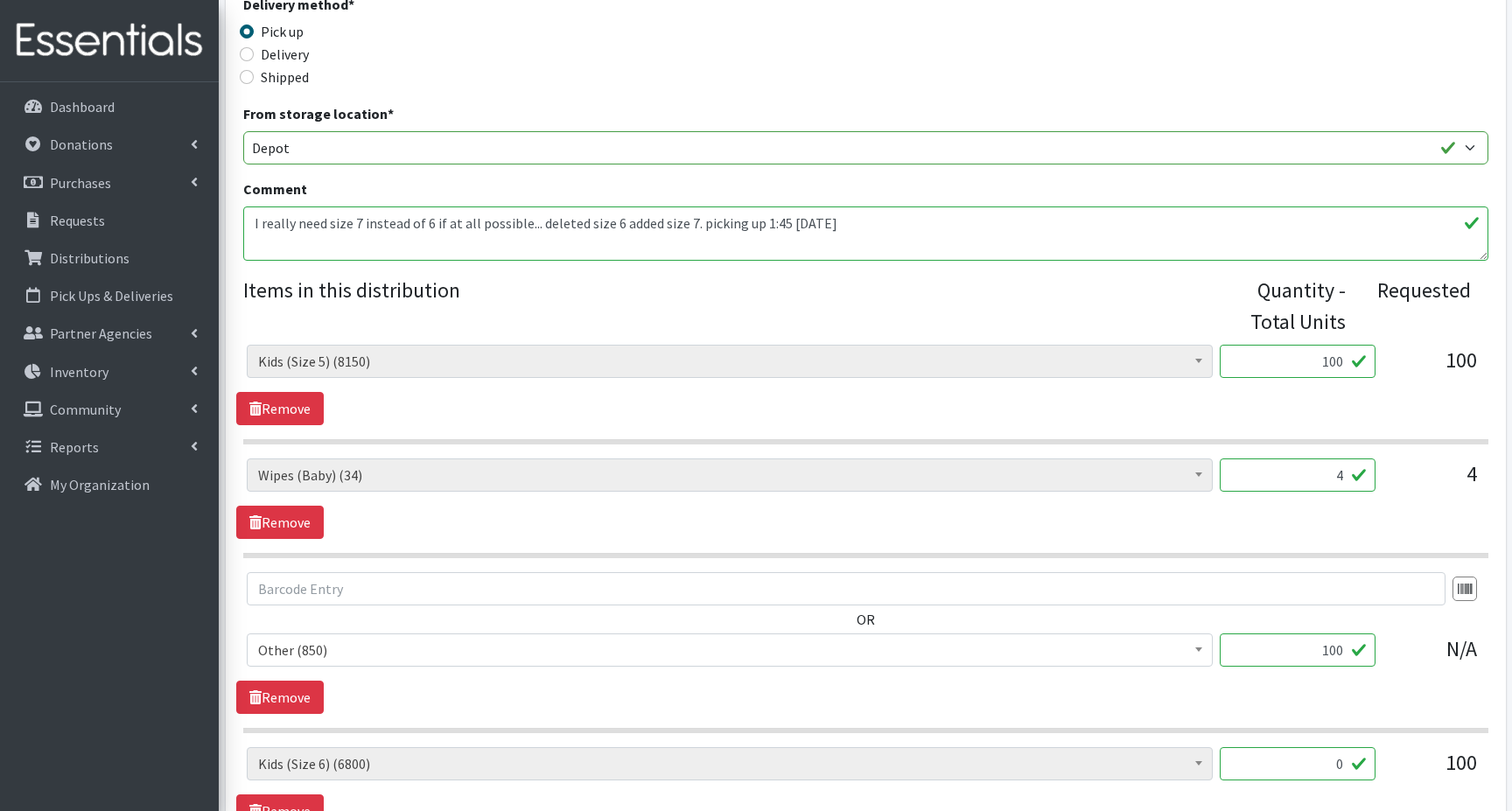
click at [1310, 359] on input "100" at bounding box center [1297, 361] width 155 height 33
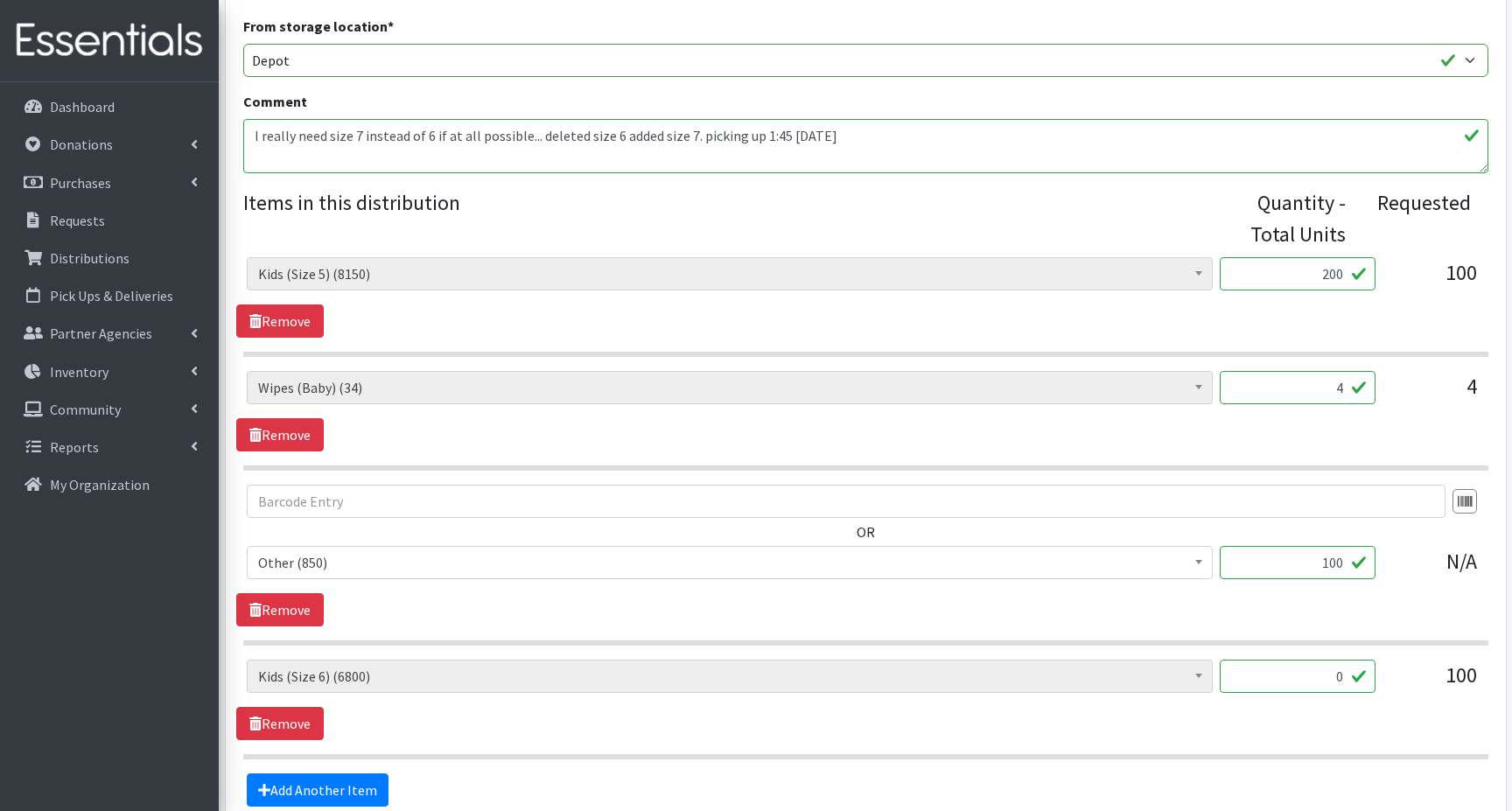
scroll to position [647, 0]
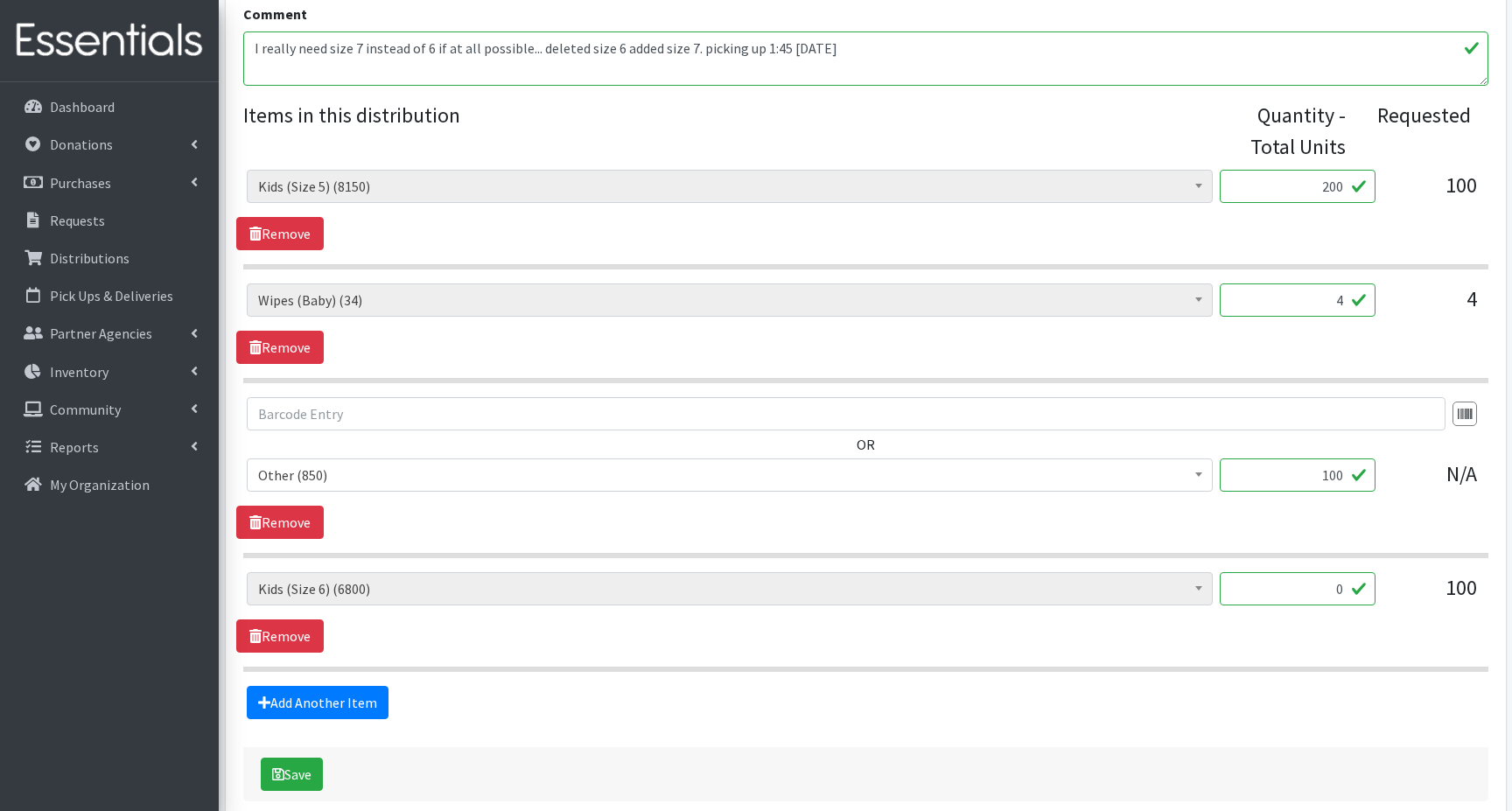
type input "200"
click at [1309, 474] on input "100" at bounding box center [1297, 475] width 155 height 33
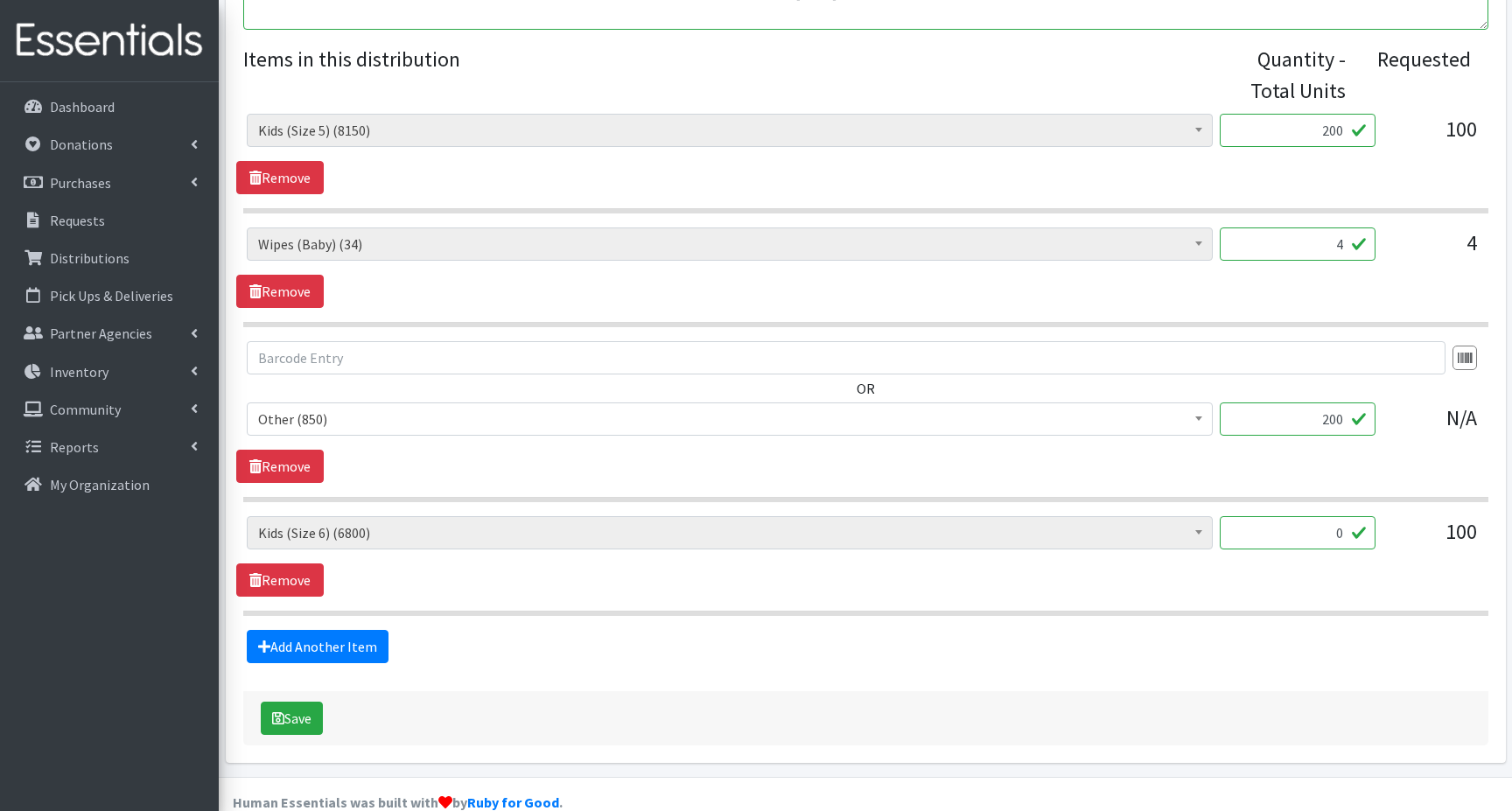
scroll to position [733, 0]
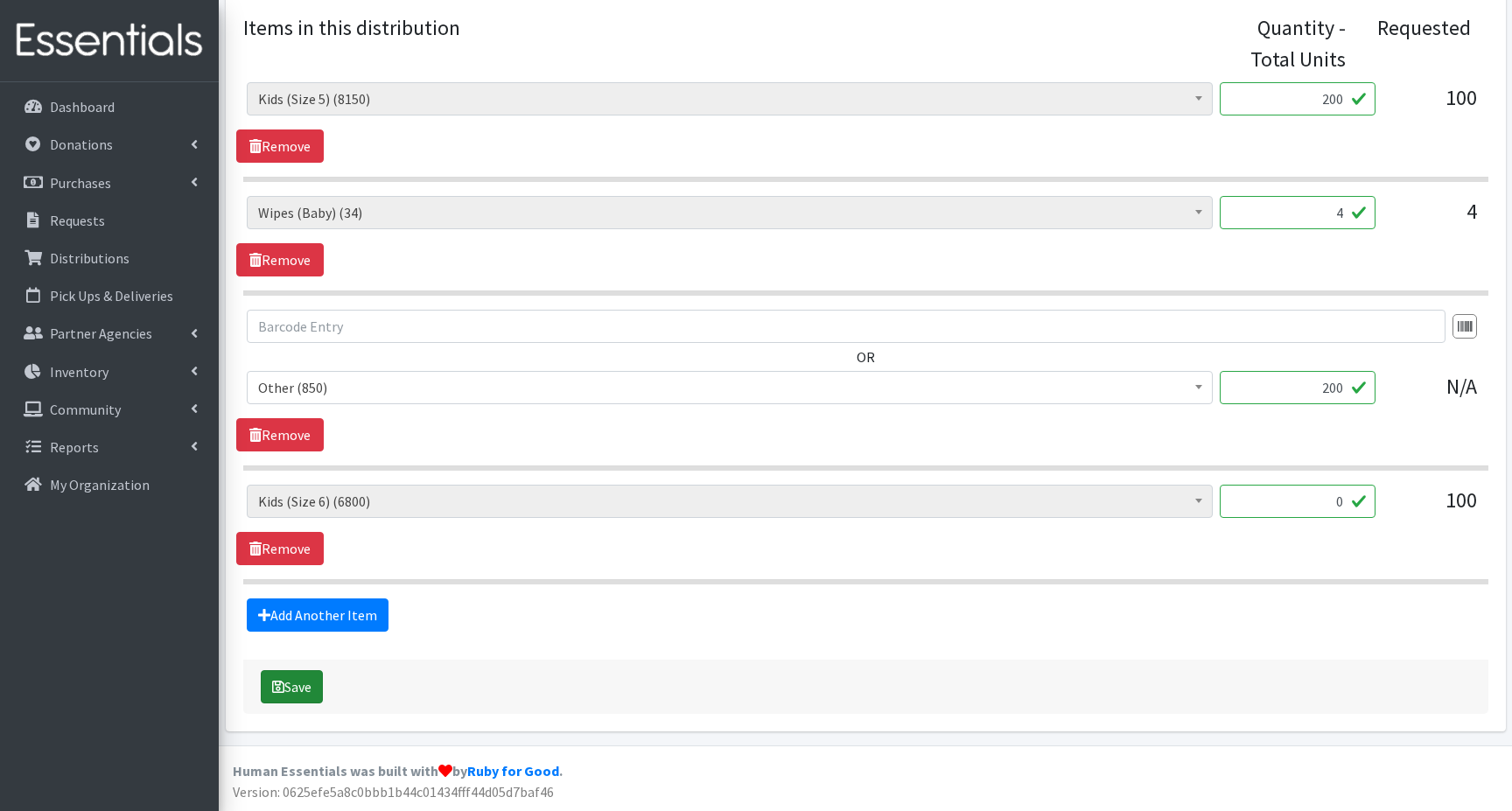
type input "200"
click at [288, 685] on button "Save" at bounding box center [291, 686] width 62 height 33
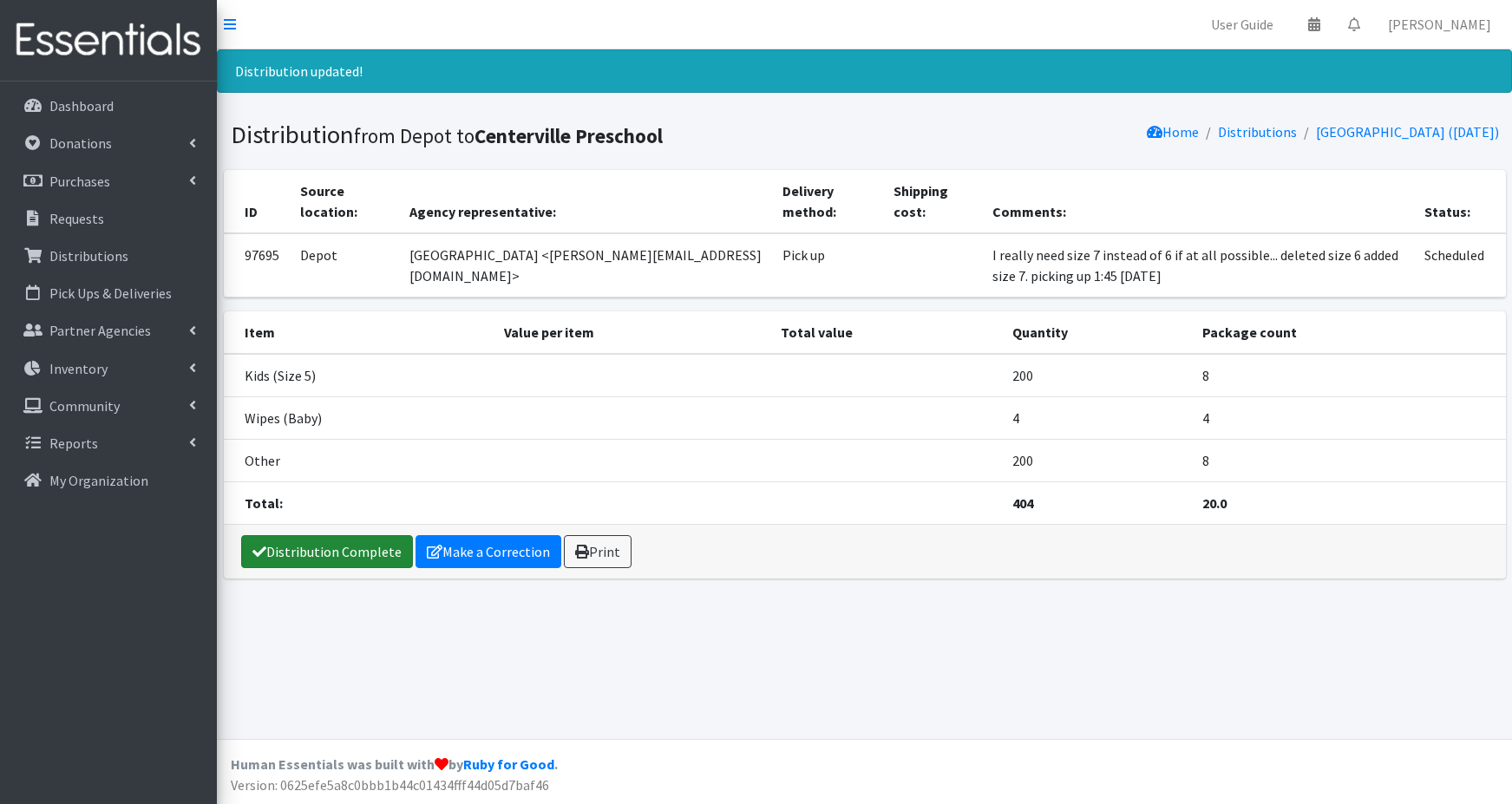
click at [315, 551] on link "Distribution Complete" at bounding box center [327, 551] width 172 height 33
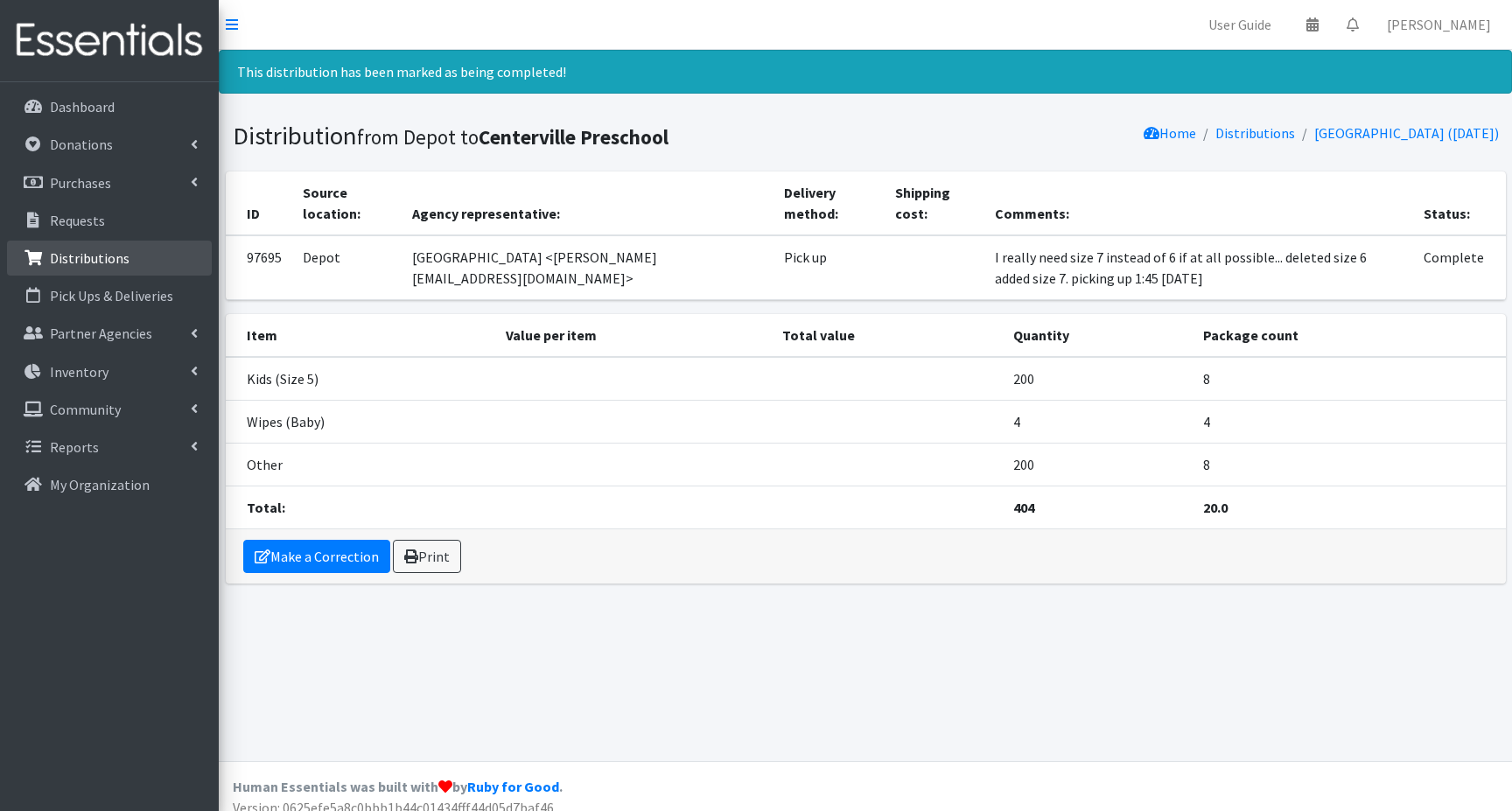
click at [102, 258] on p "Distributions" at bounding box center [90, 258] width 79 height 17
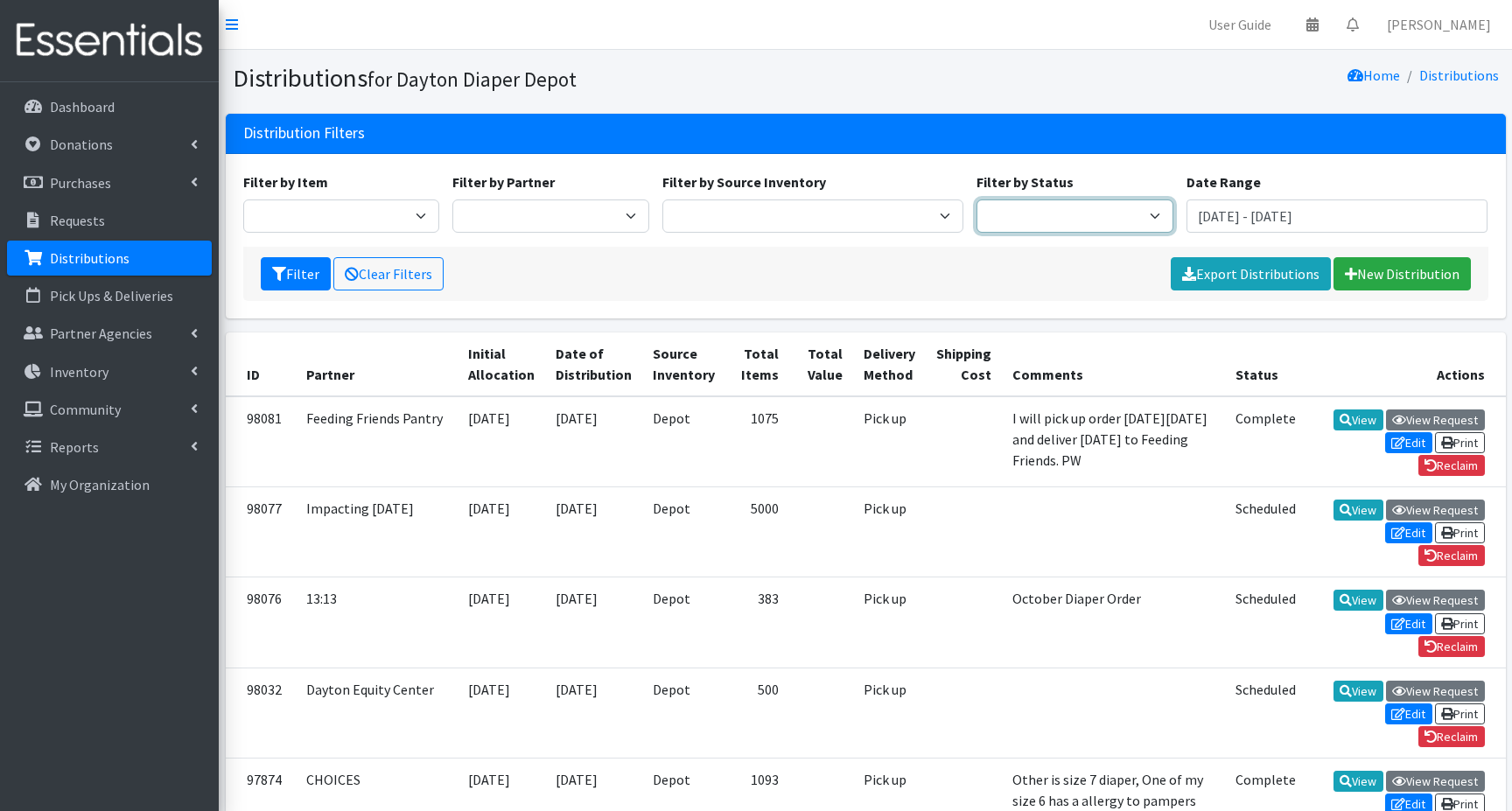
click at [1102, 214] on select "Scheduled Complete" at bounding box center [1074, 216] width 196 height 33
select select "5"
click at [977, 199] on select "Scheduled Complete" at bounding box center [1074, 216] width 196 height 33
click at [285, 271] on icon "submit" at bounding box center [279, 273] width 14 height 14
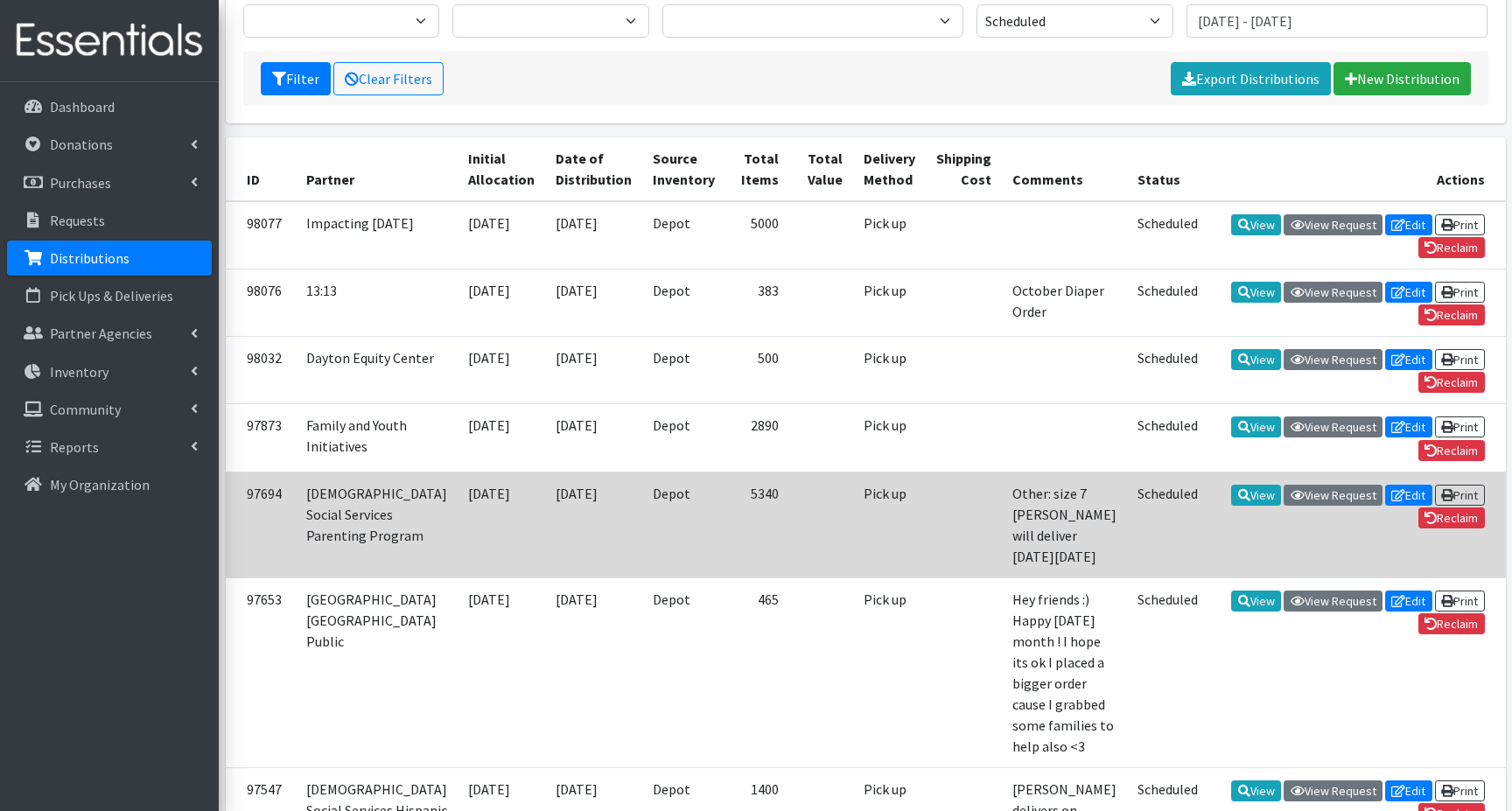
scroll to position [175, 0]
